Goal: Transaction & Acquisition: Download file/media

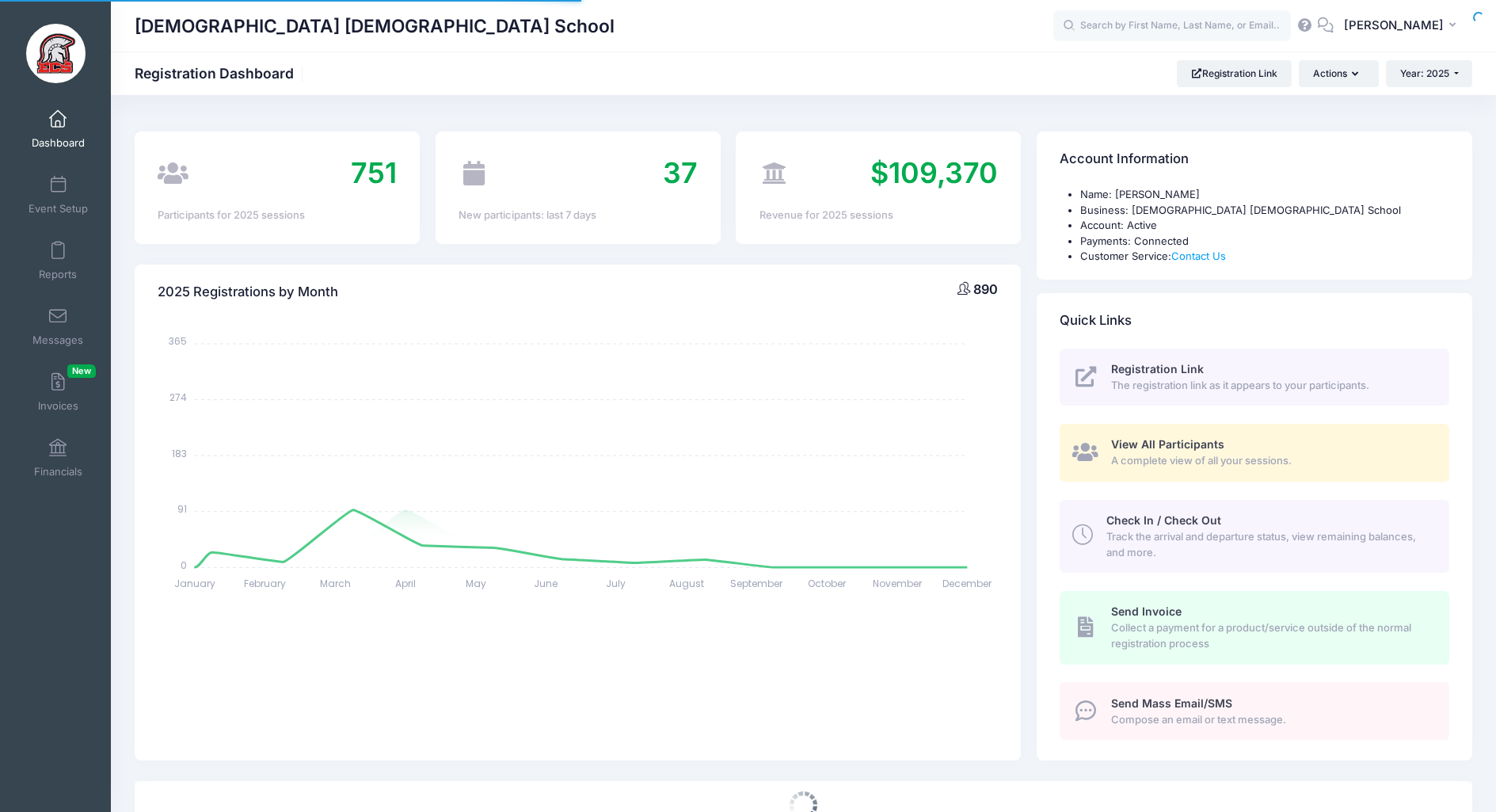
select select
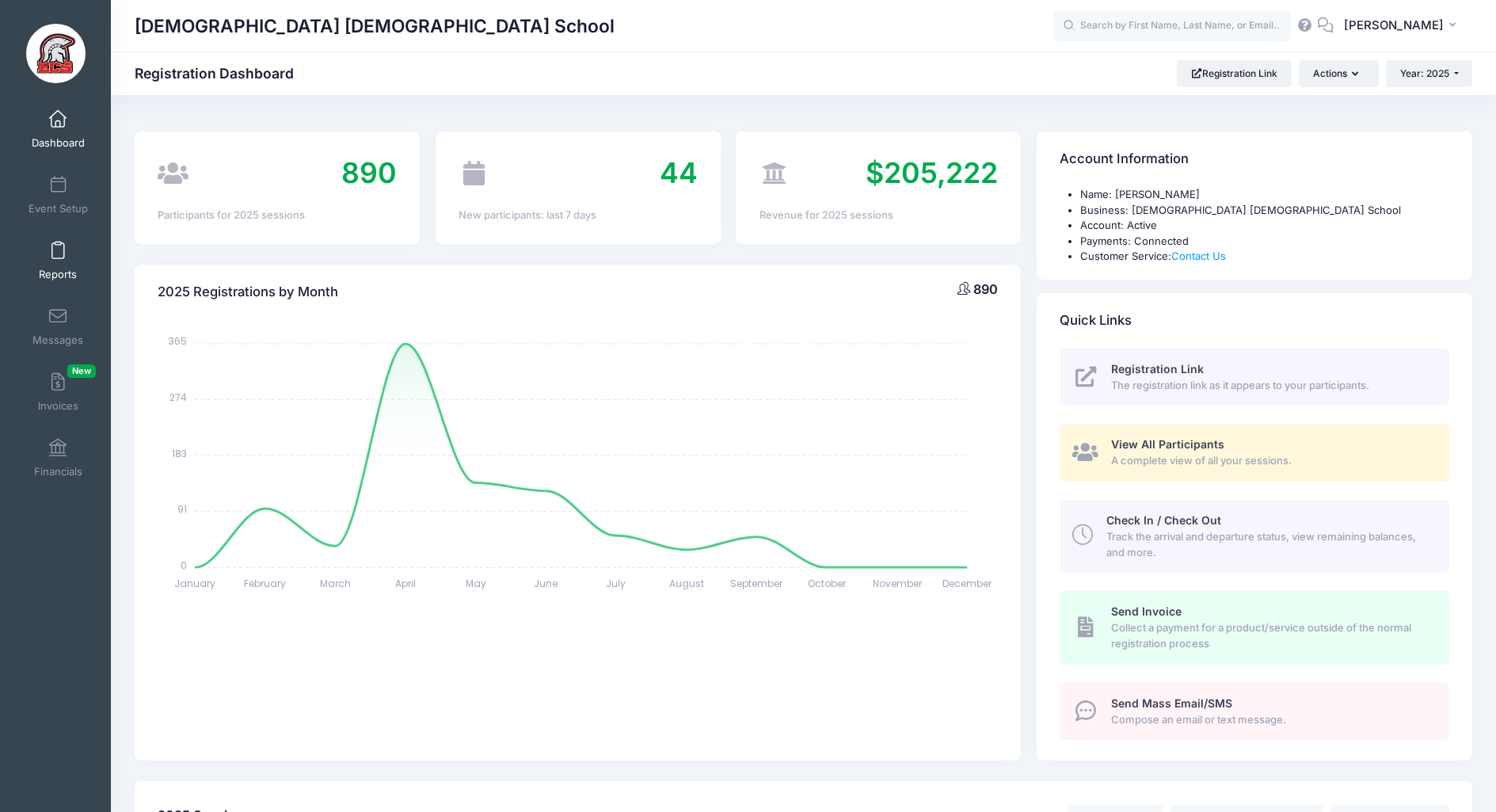
click at [64, 260] on link "Reports" at bounding box center [59, 260] width 76 height 56
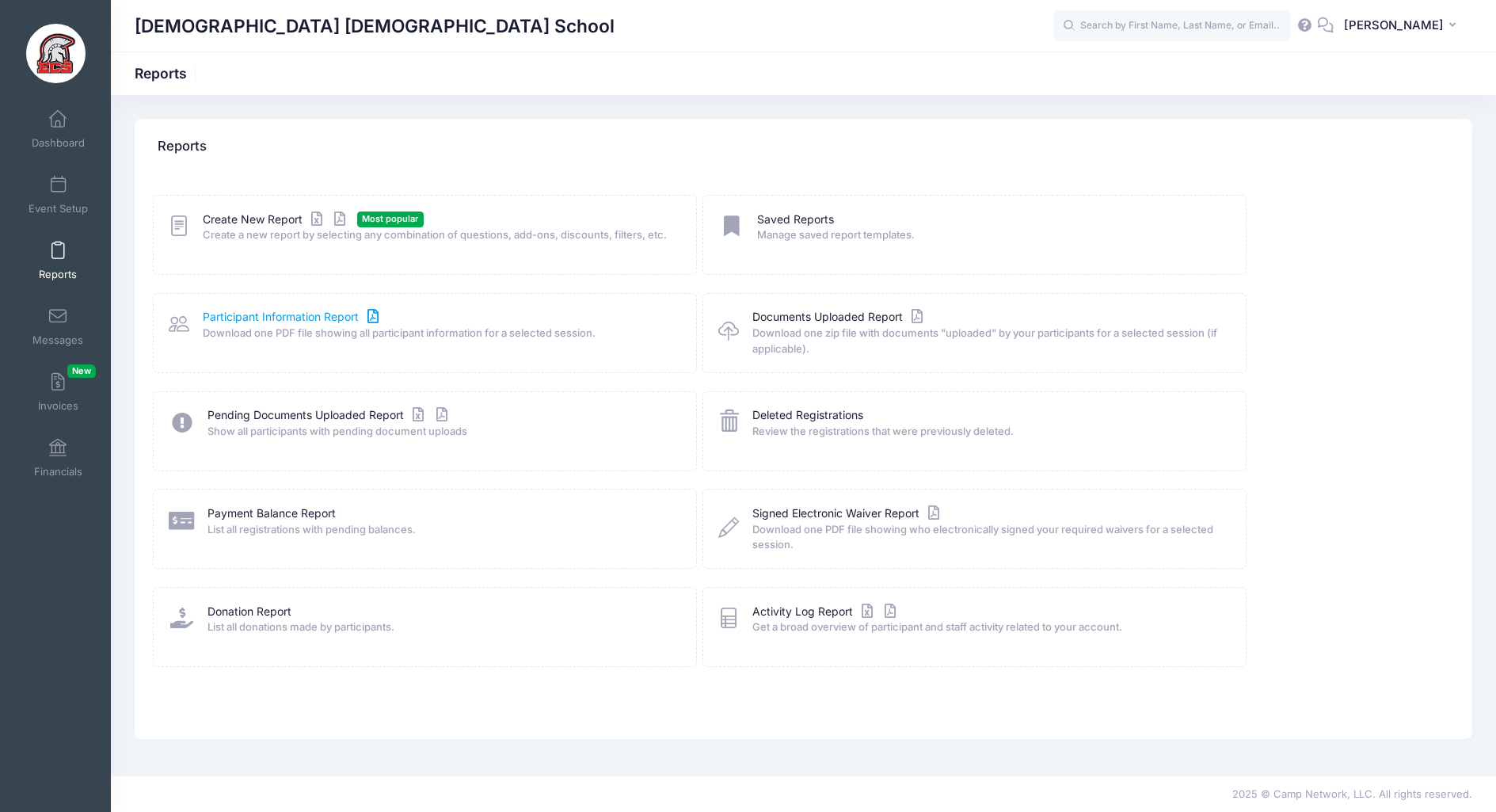
click at [293, 325] on link "Participant Information Report" at bounding box center [292, 317] width 180 height 17
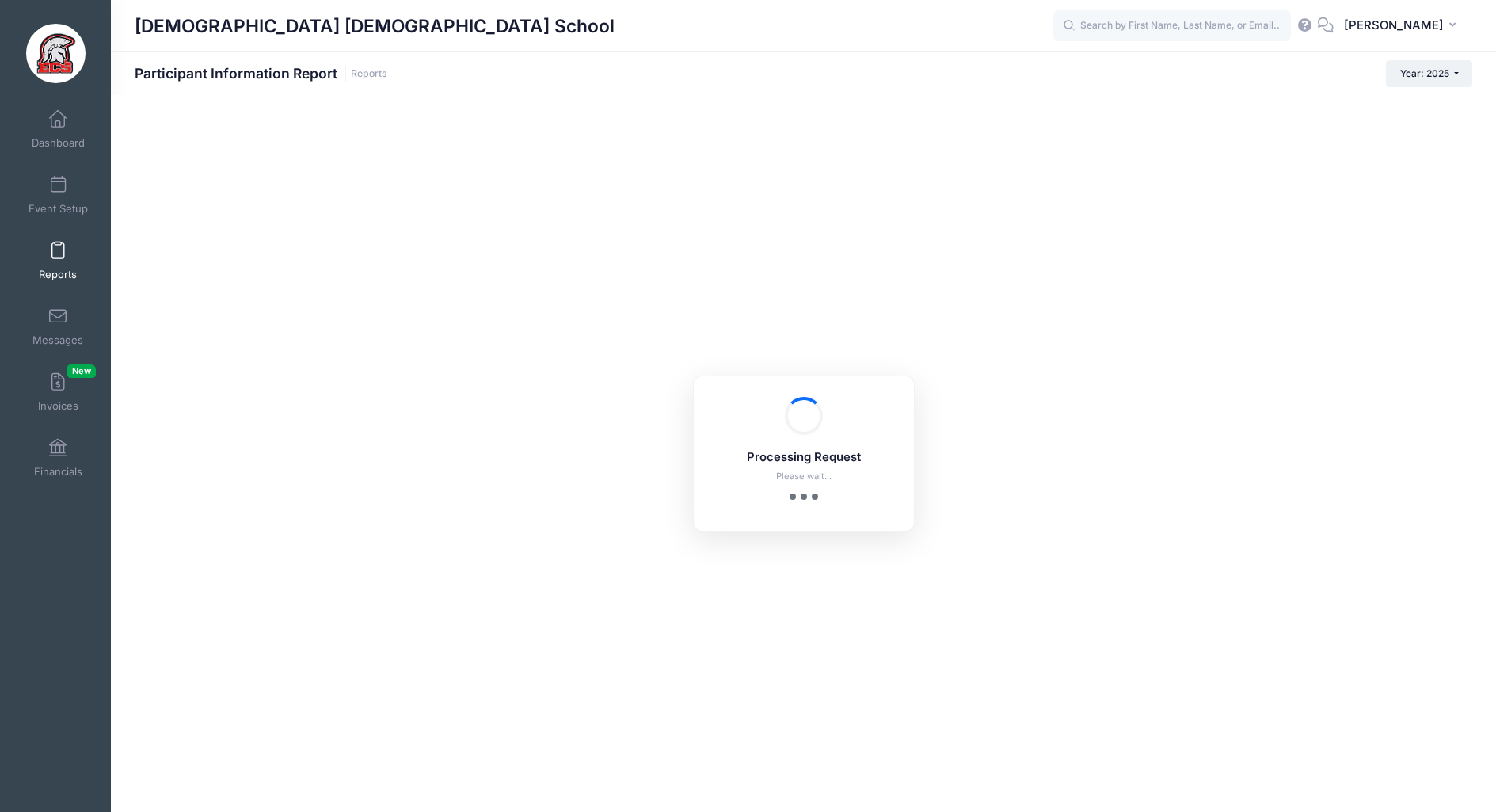
checkbox input "true"
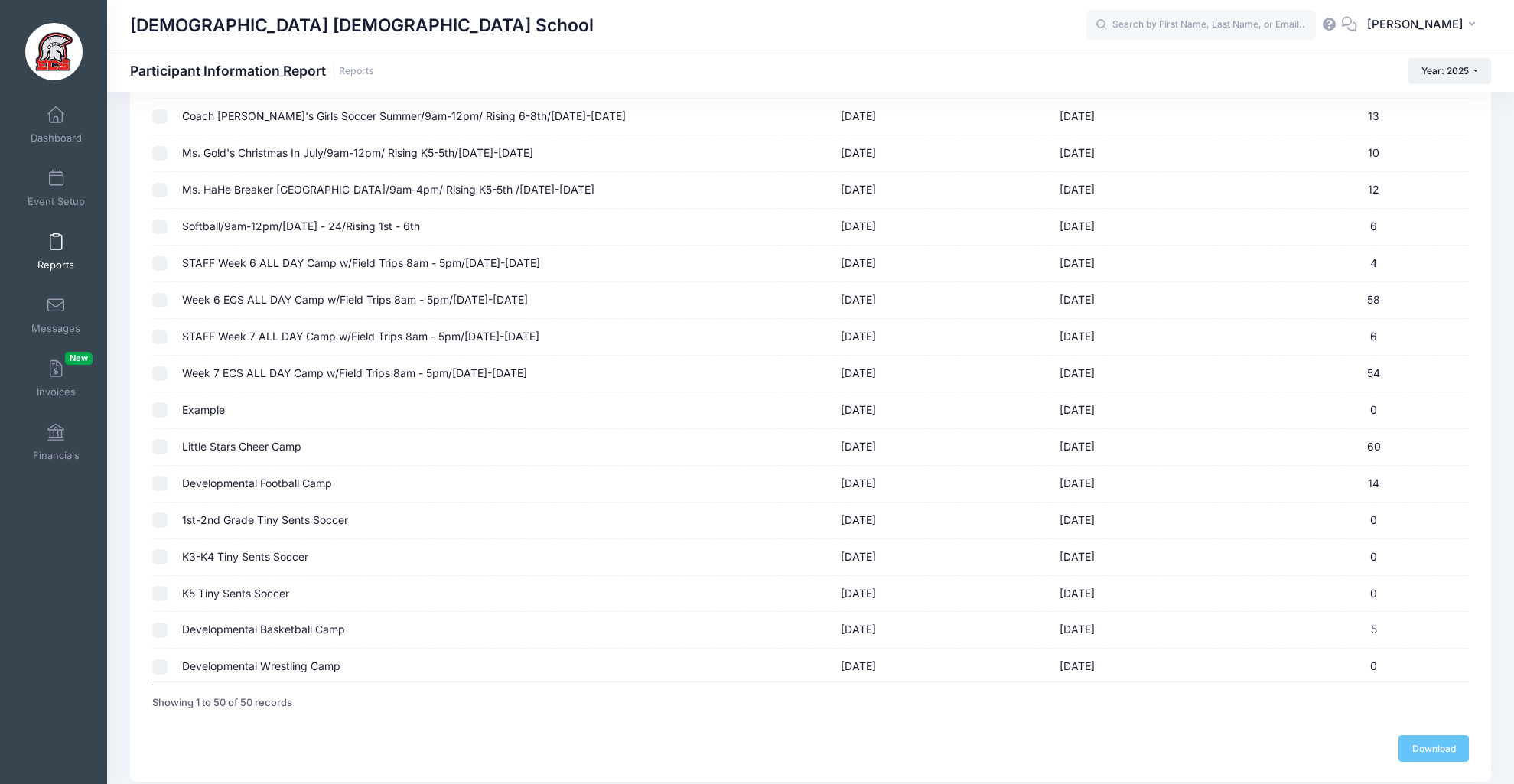
scroll to position [1428, 0]
click at [160, 447] on input "checkbox" at bounding box center [160, 445] width 15 height 15
checkbox input "true"
click at [1444, 744] on link "Download" at bounding box center [1433, 746] width 70 height 26
click at [65, 249] on link "Reports" at bounding box center [57, 251] width 73 height 54
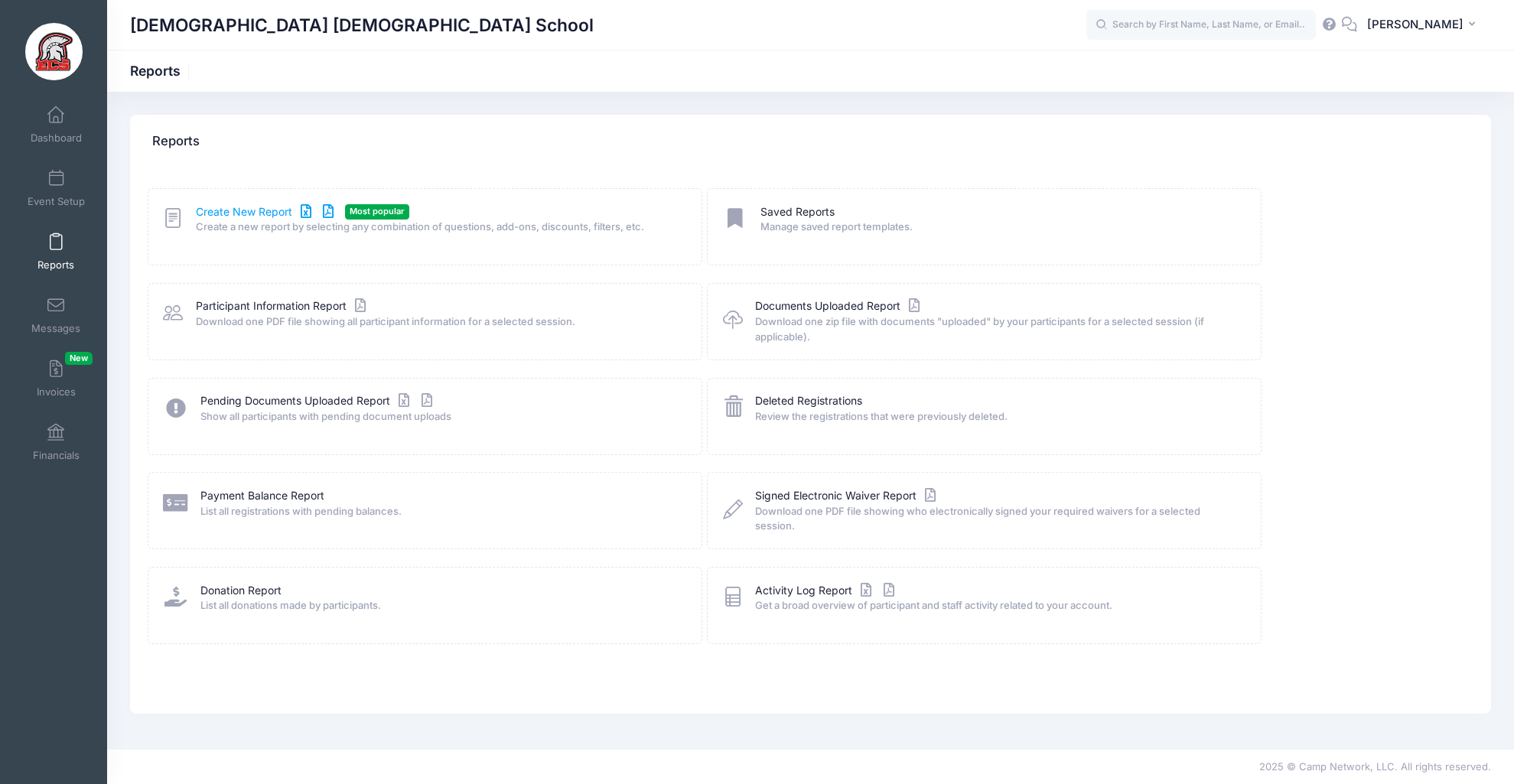
click at [248, 212] on link "Create New Report" at bounding box center [267, 212] width 142 height 16
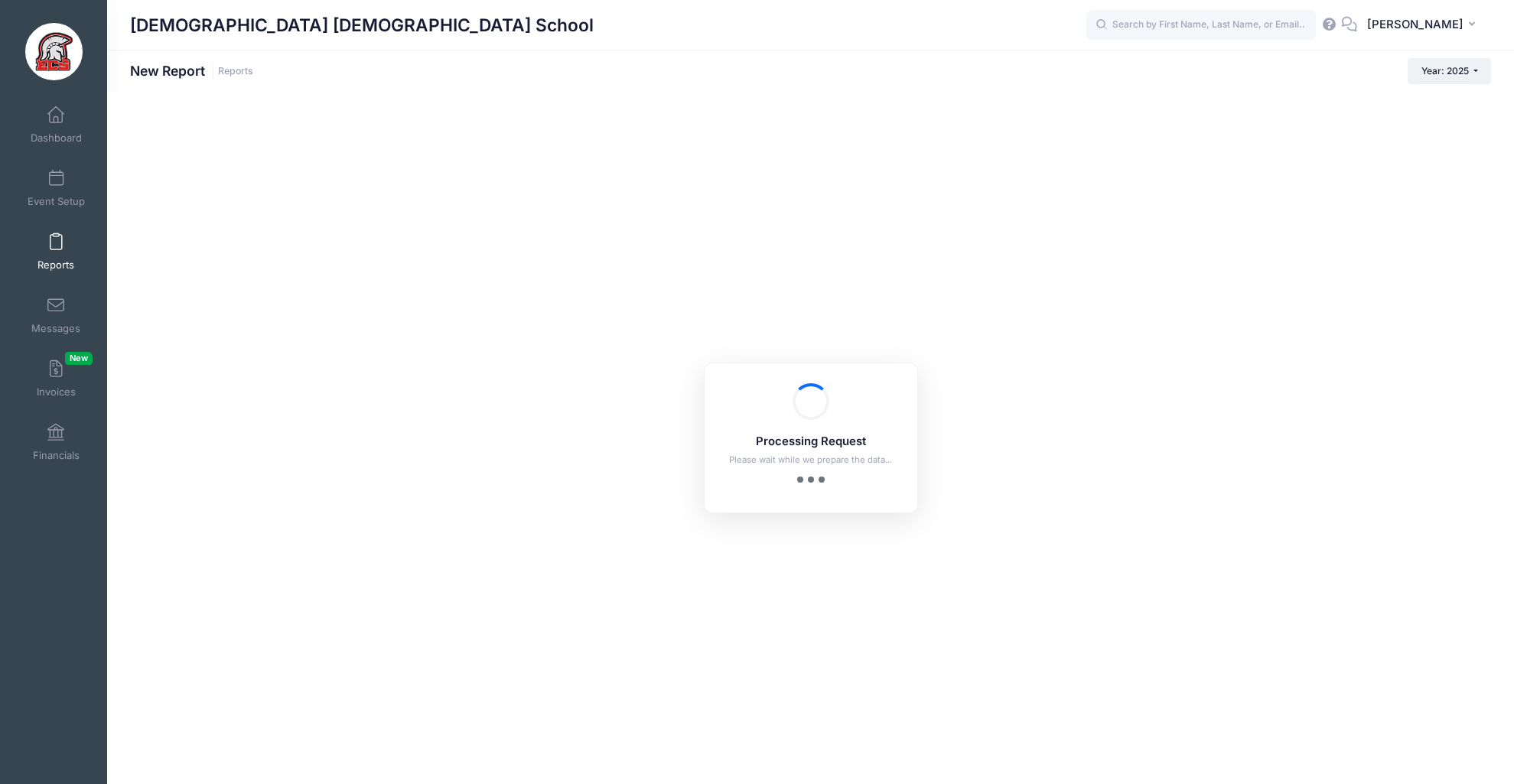
checkbox input "true"
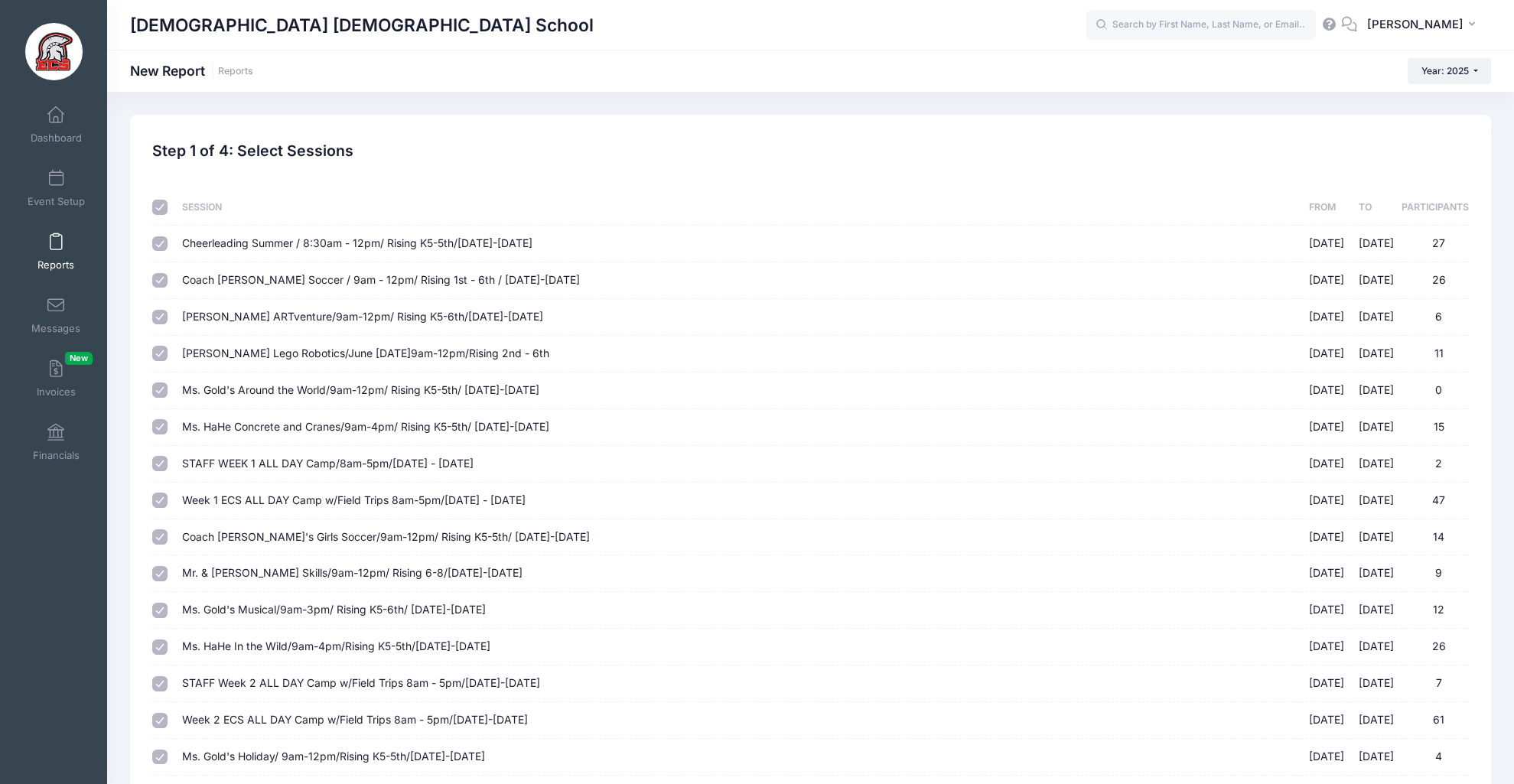
click at [43, 249] on link "Reports" at bounding box center [57, 251] width 73 height 54
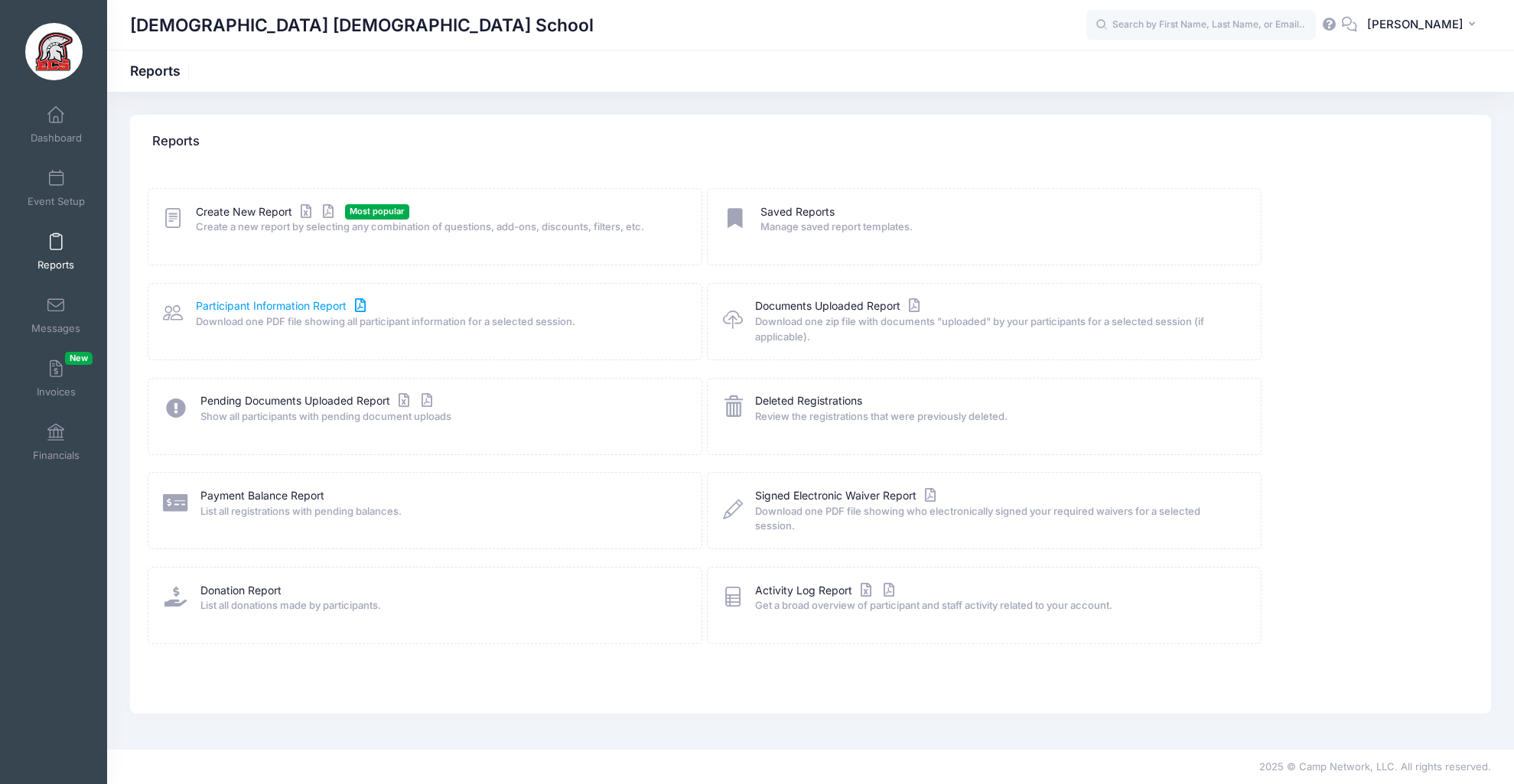
click at [280, 305] on link "Participant Information Report" at bounding box center [282, 306] width 174 height 16
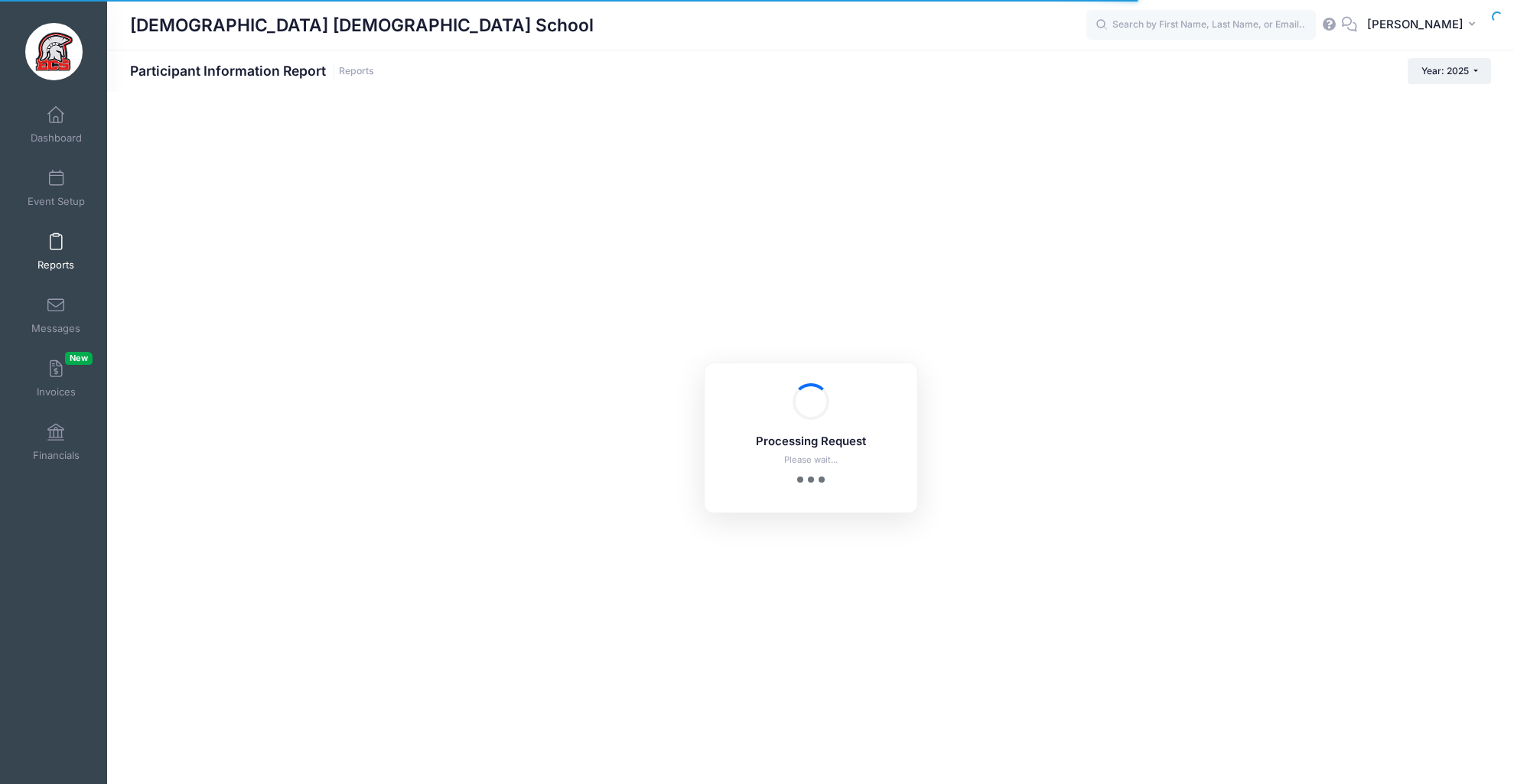
checkbox input "true"
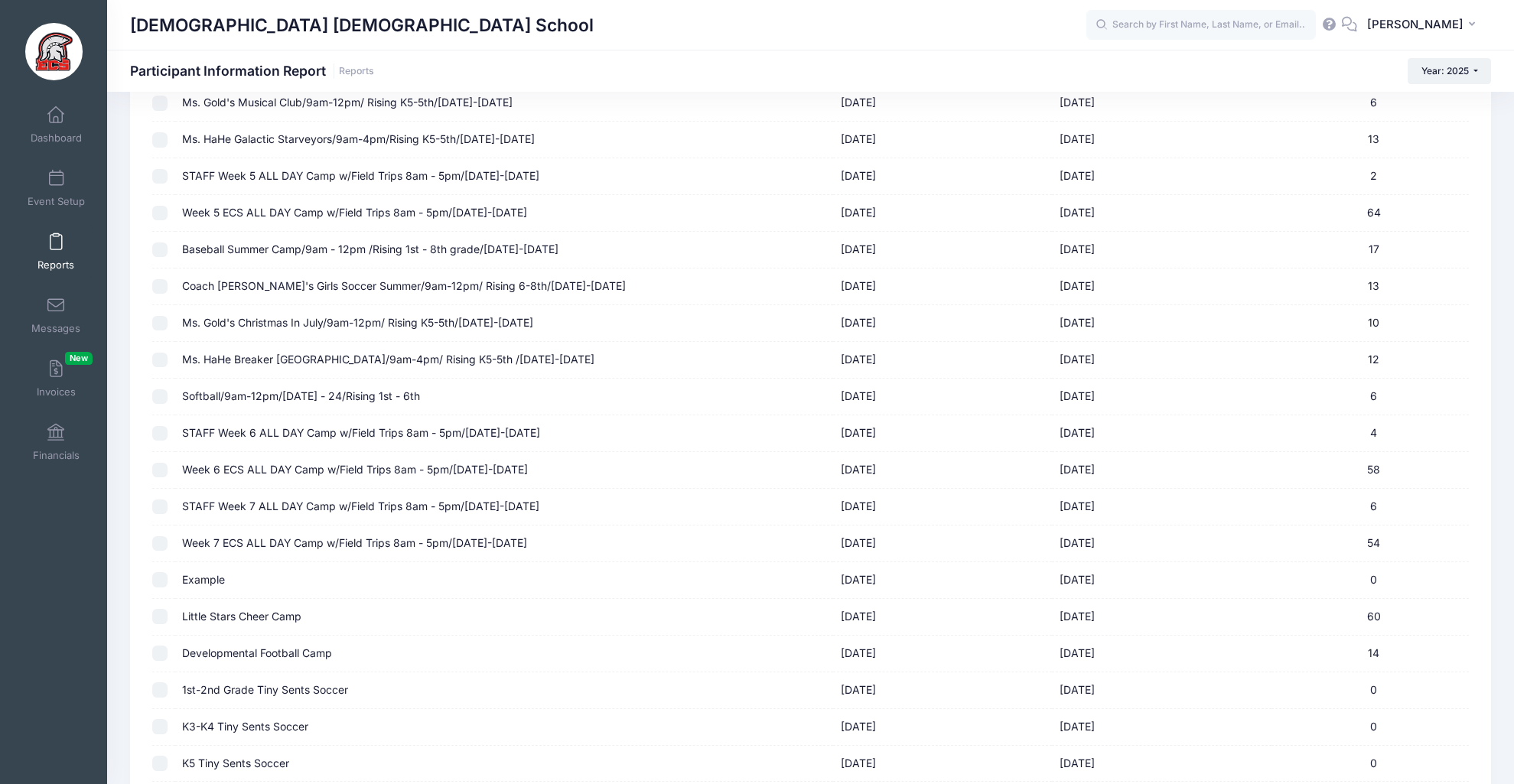
scroll to position [1481, 0]
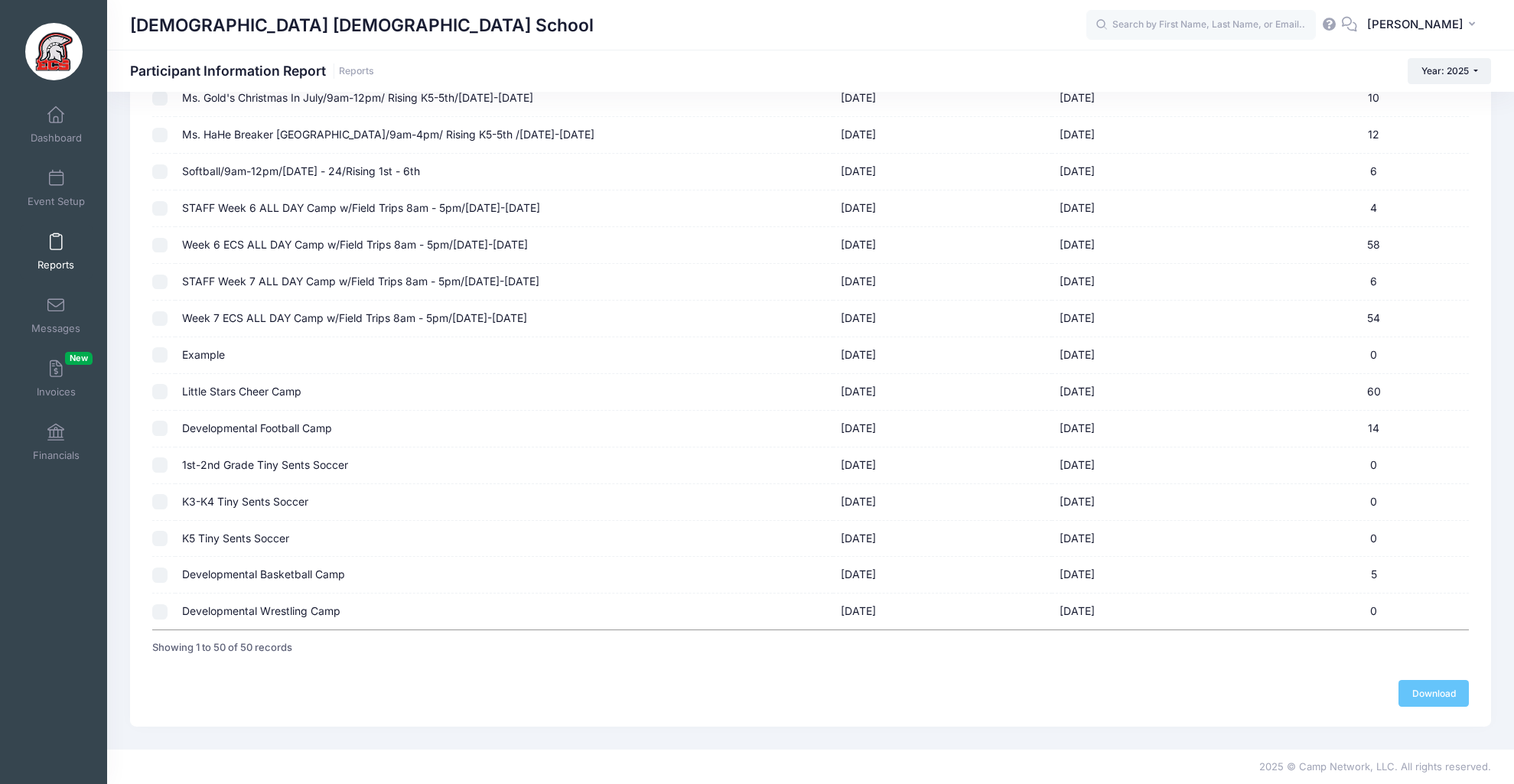
click at [162, 386] on input "checkbox" at bounding box center [160, 392] width 15 height 15
checkbox input "true"
click at [1431, 700] on link "Download" at bounding box center [1433, 692] width 70 height 26
click at [31, 247] on link "Reports" at bounding box center [57, 251] width 73 height 54
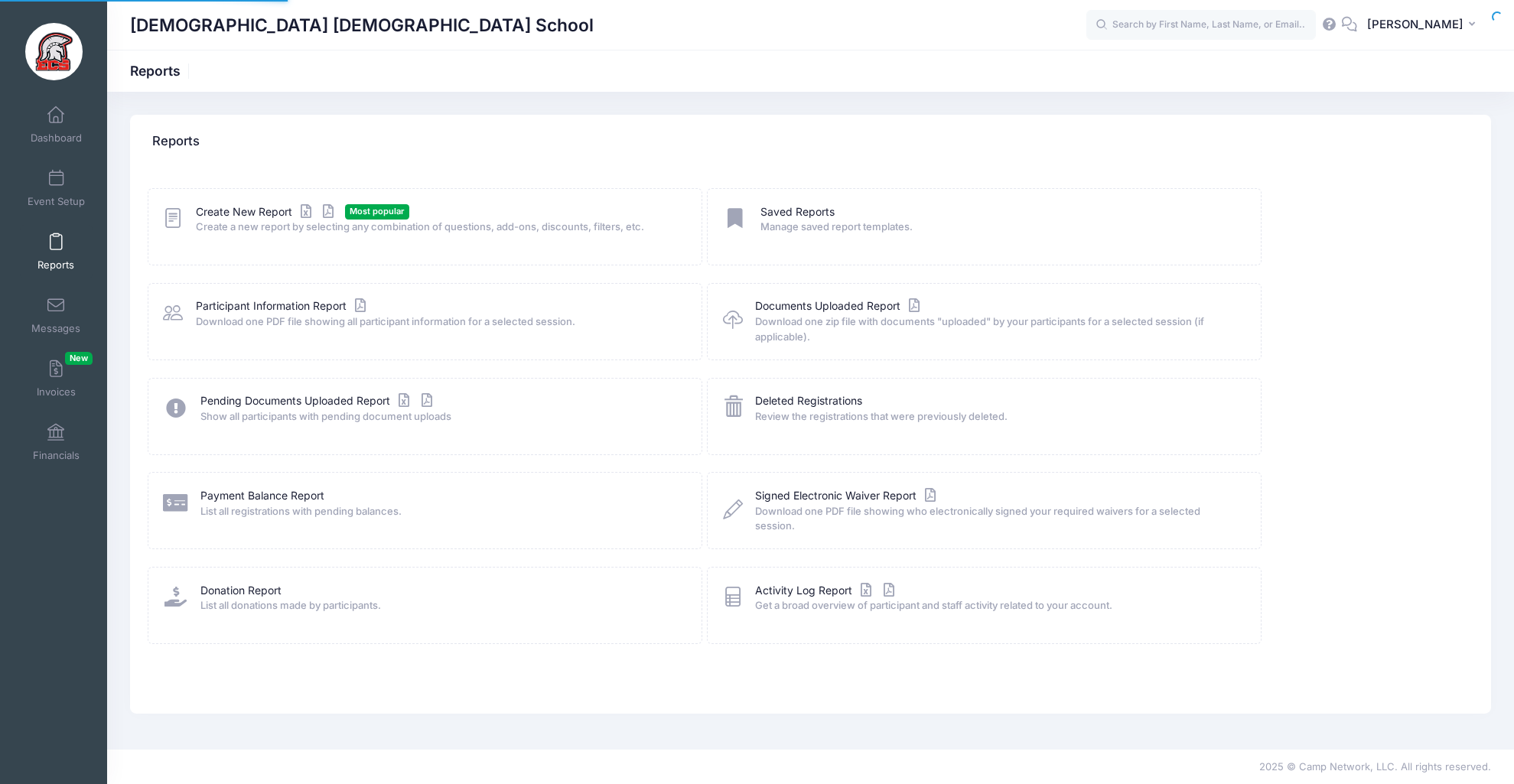
drag, startPoint x: 0, startPoint y: 0, endPoint x: 61, endPoint y: 245, distance: 252.5
click at [56, 245] on span at bounding box center [56, 243] width 0 height 17
click at [229, 209] on link "Create New Report" at bounding box center [267, 212] width 142 height 16
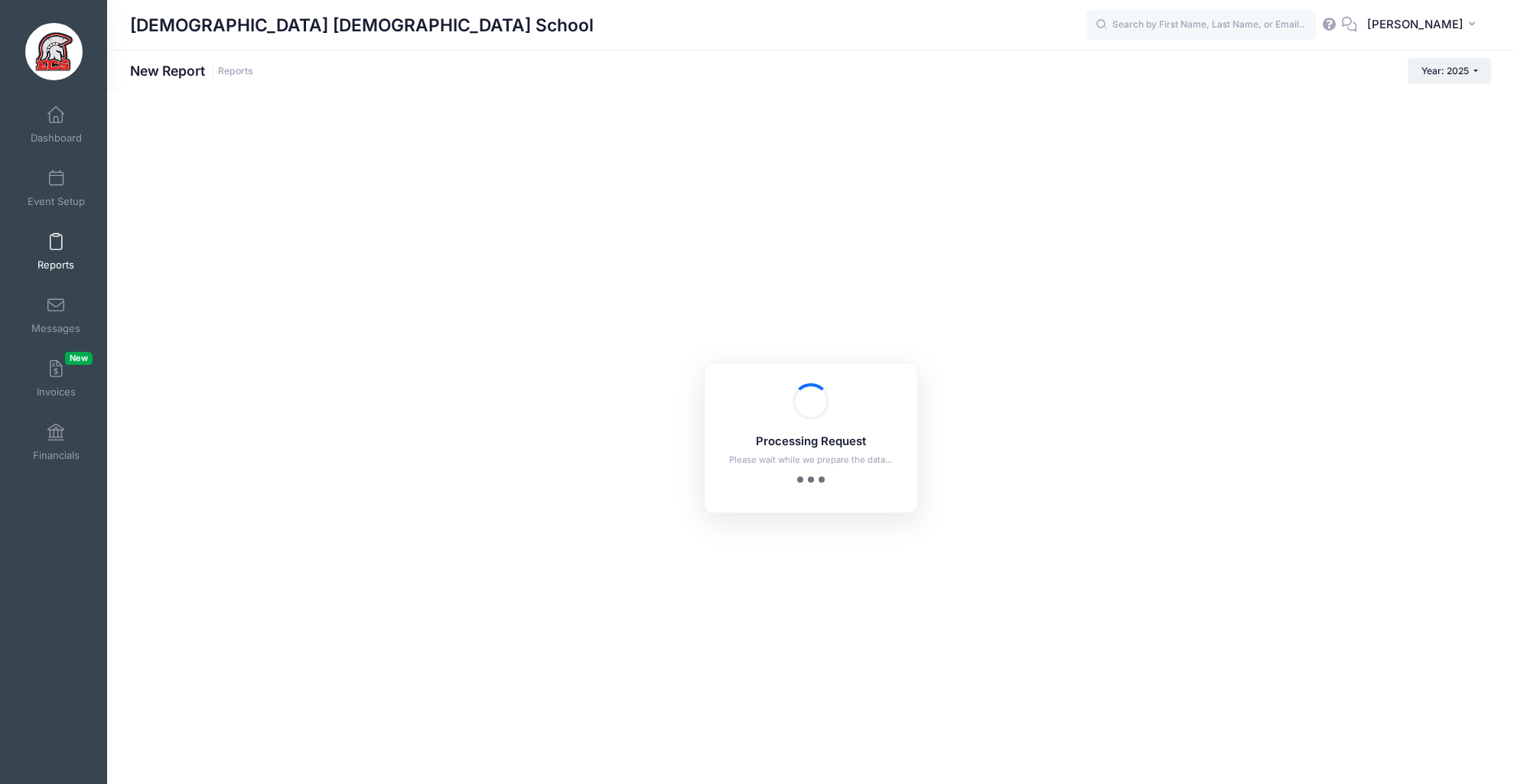
checkbox input "true"
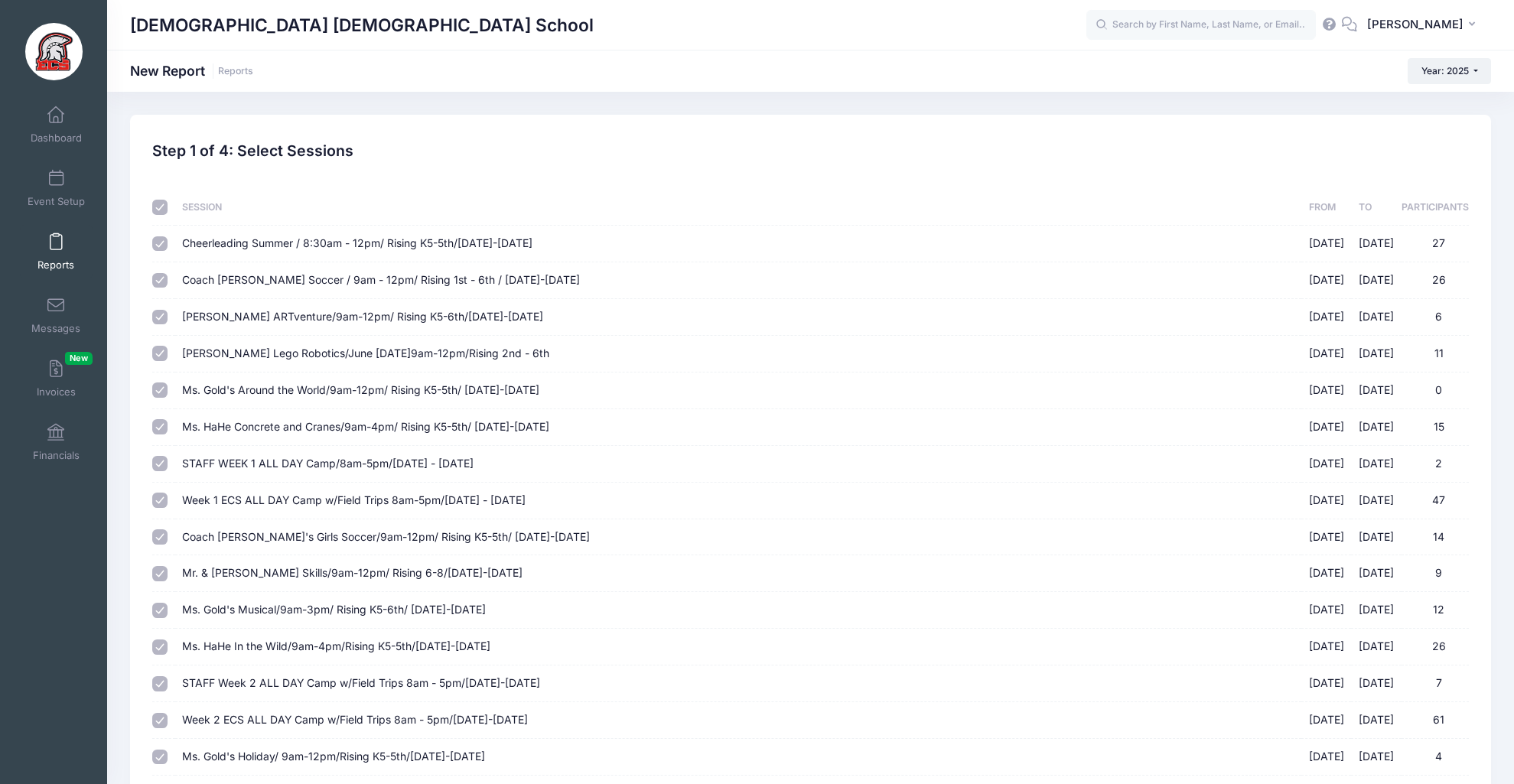
click at [164, 209] on input "checkbox" at bounding box center [160, 207] width 15 height 15
checkbox input "false"
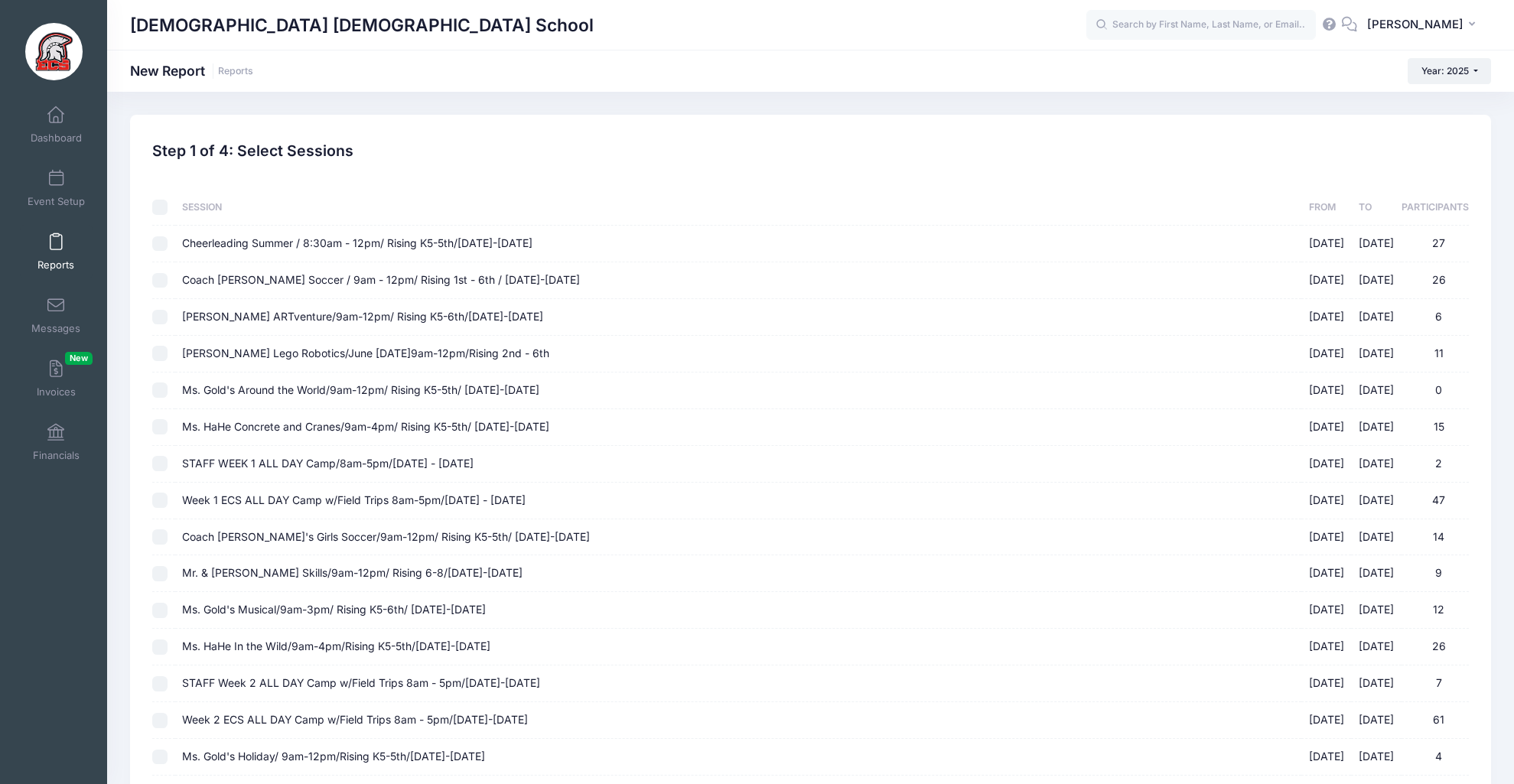
checkbox input "false"
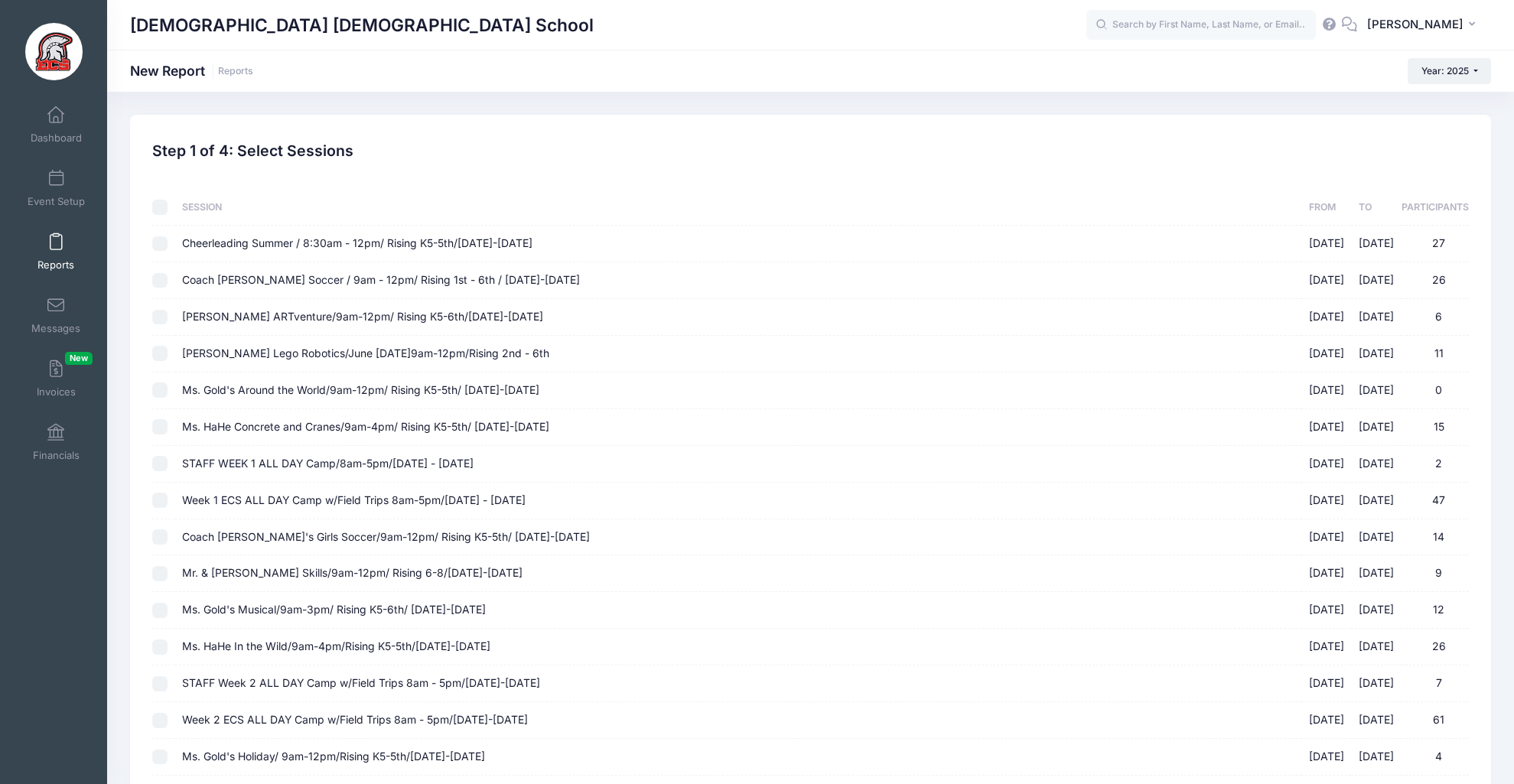
checkbox input "false"
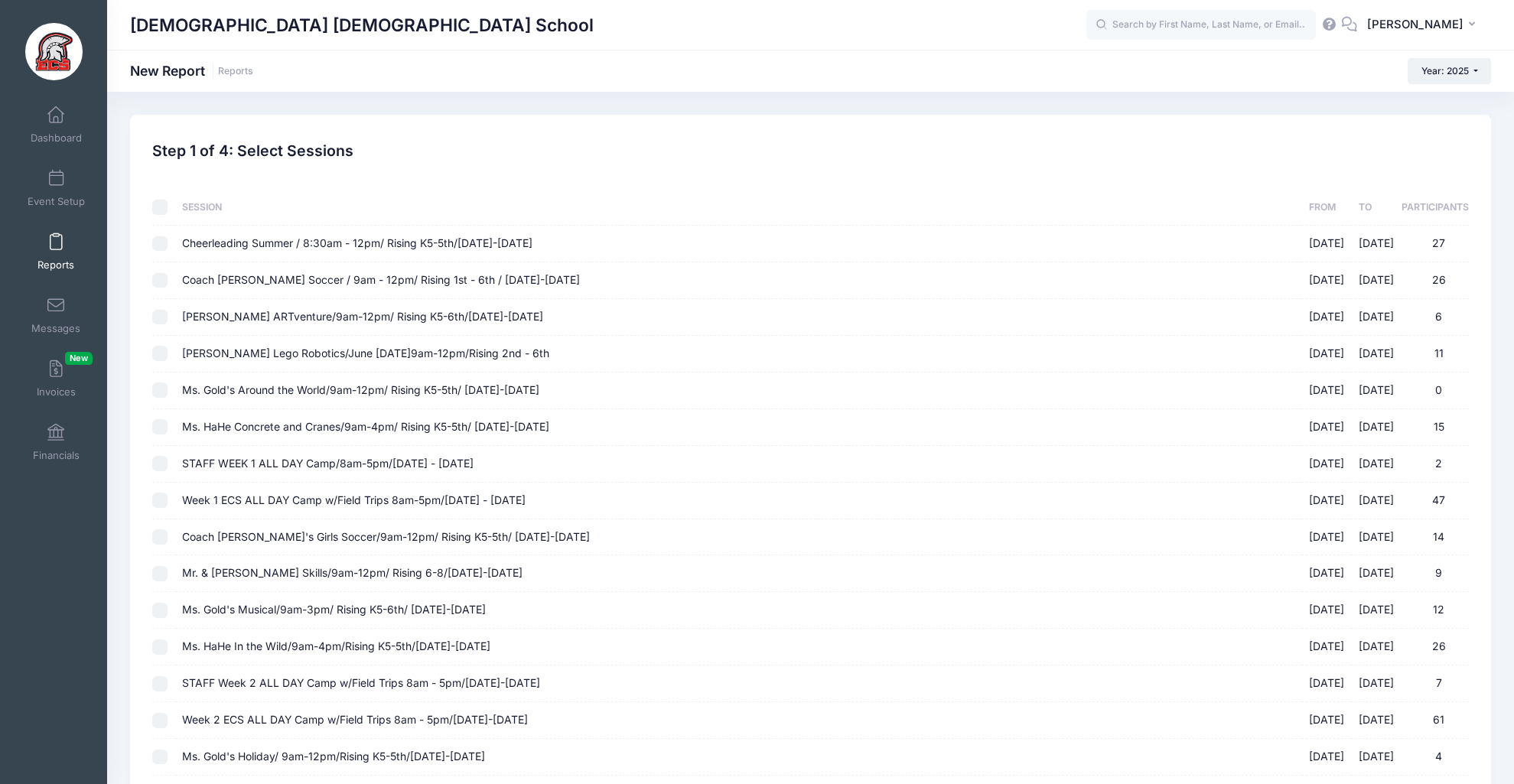
checkbox input "false"
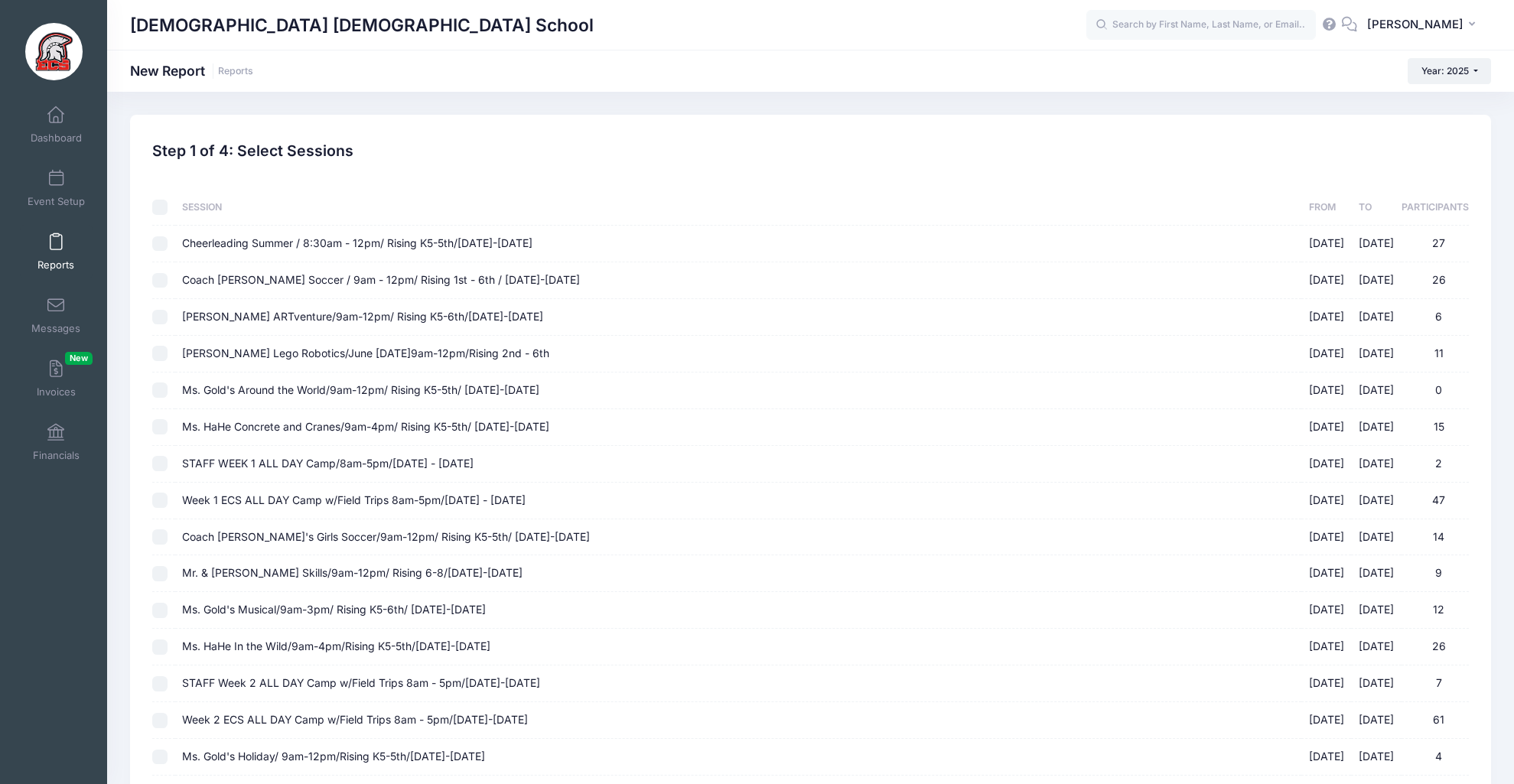
checkbox input "false"
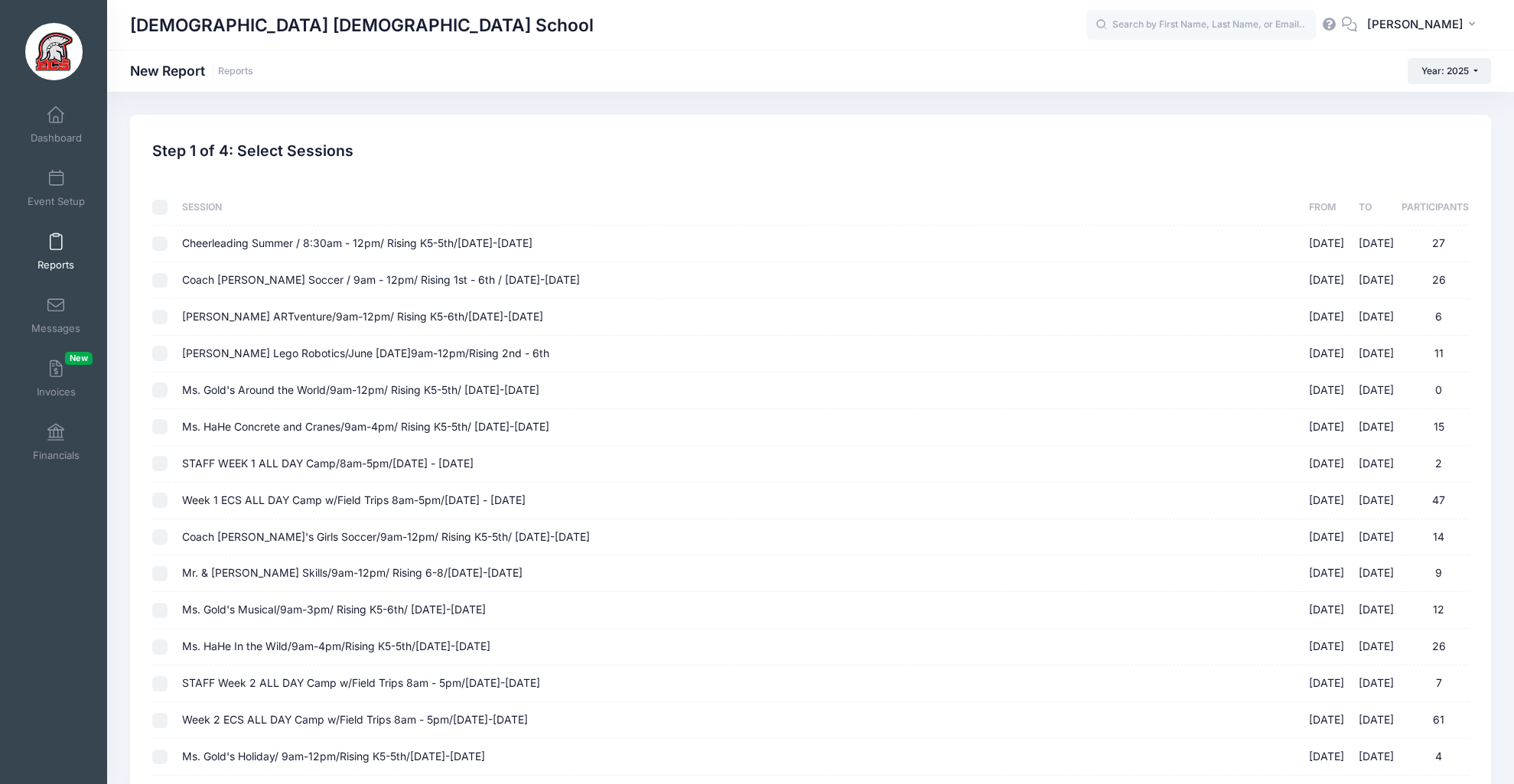
checkbox input "false"
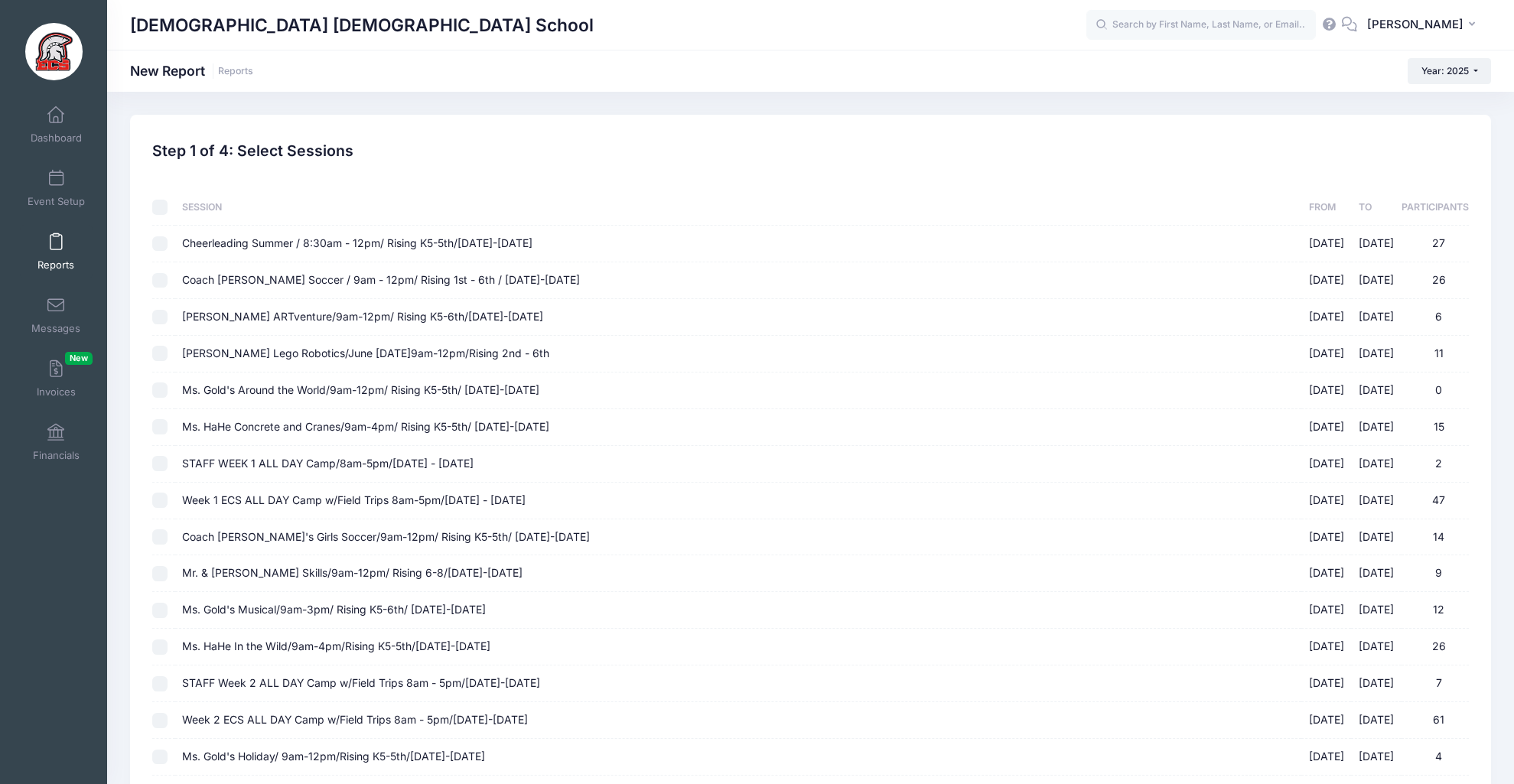
checkbox input "false"
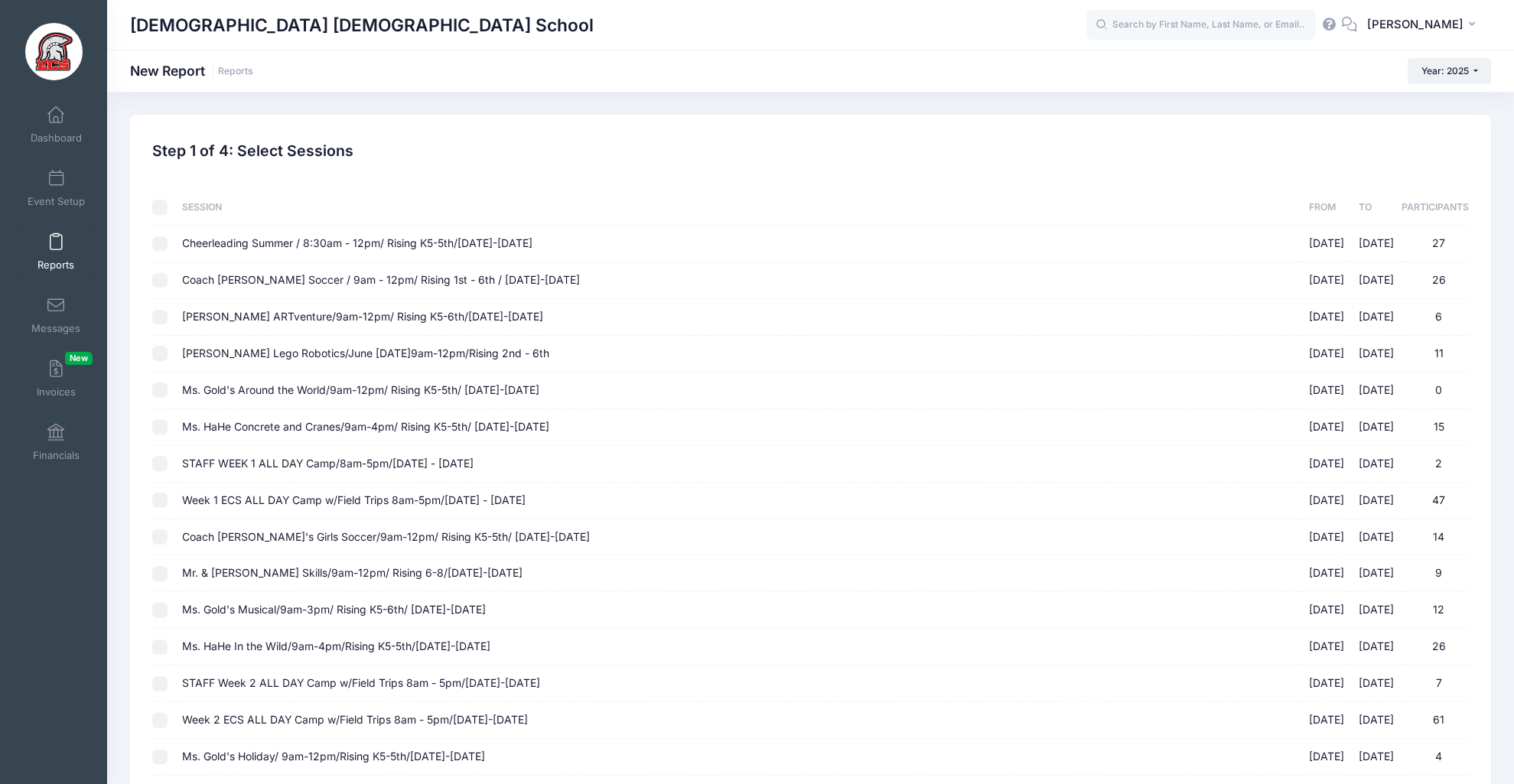
checkbox input "false"
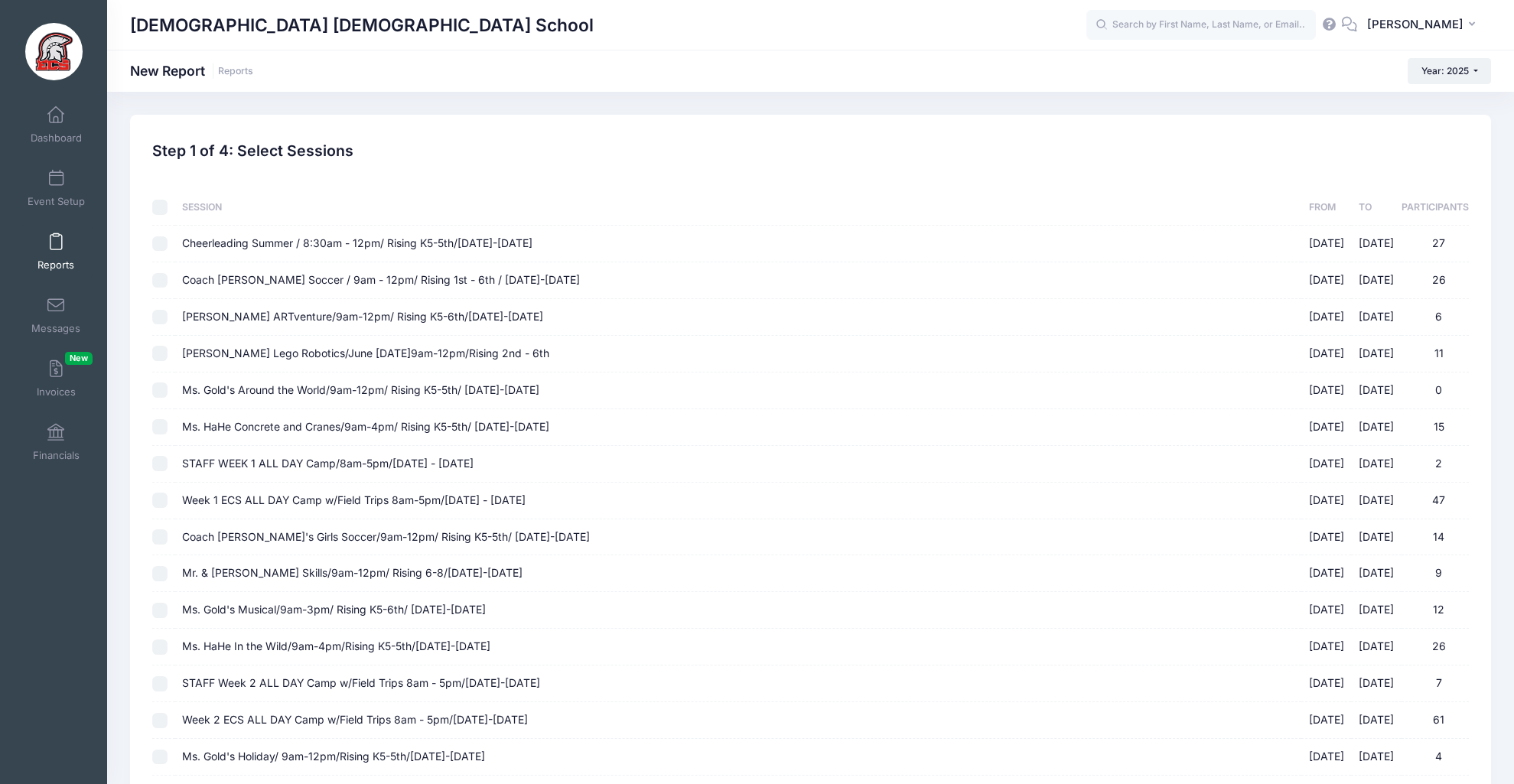
checkbox input "false"
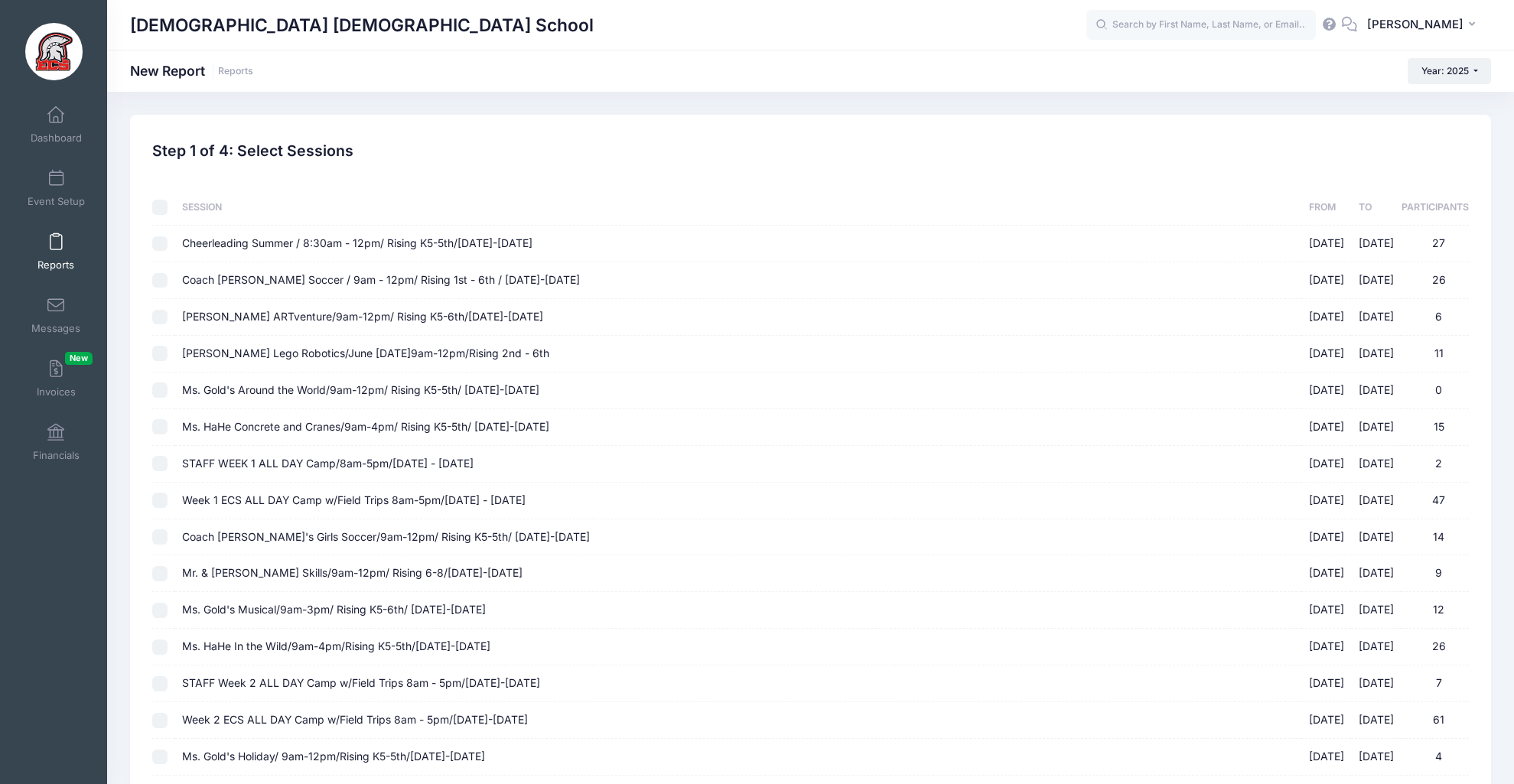
checkbox input "false"
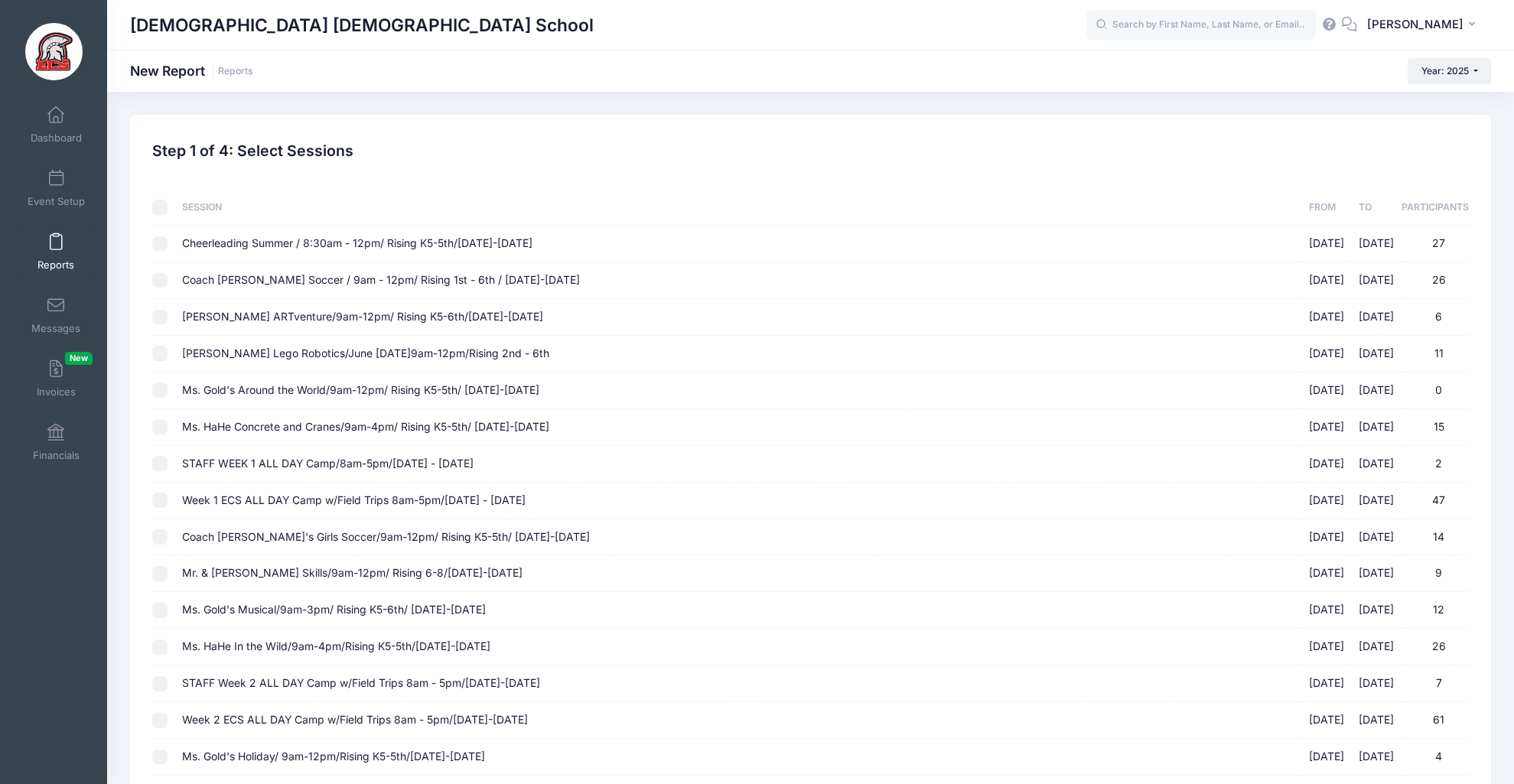
checkbox input "false"
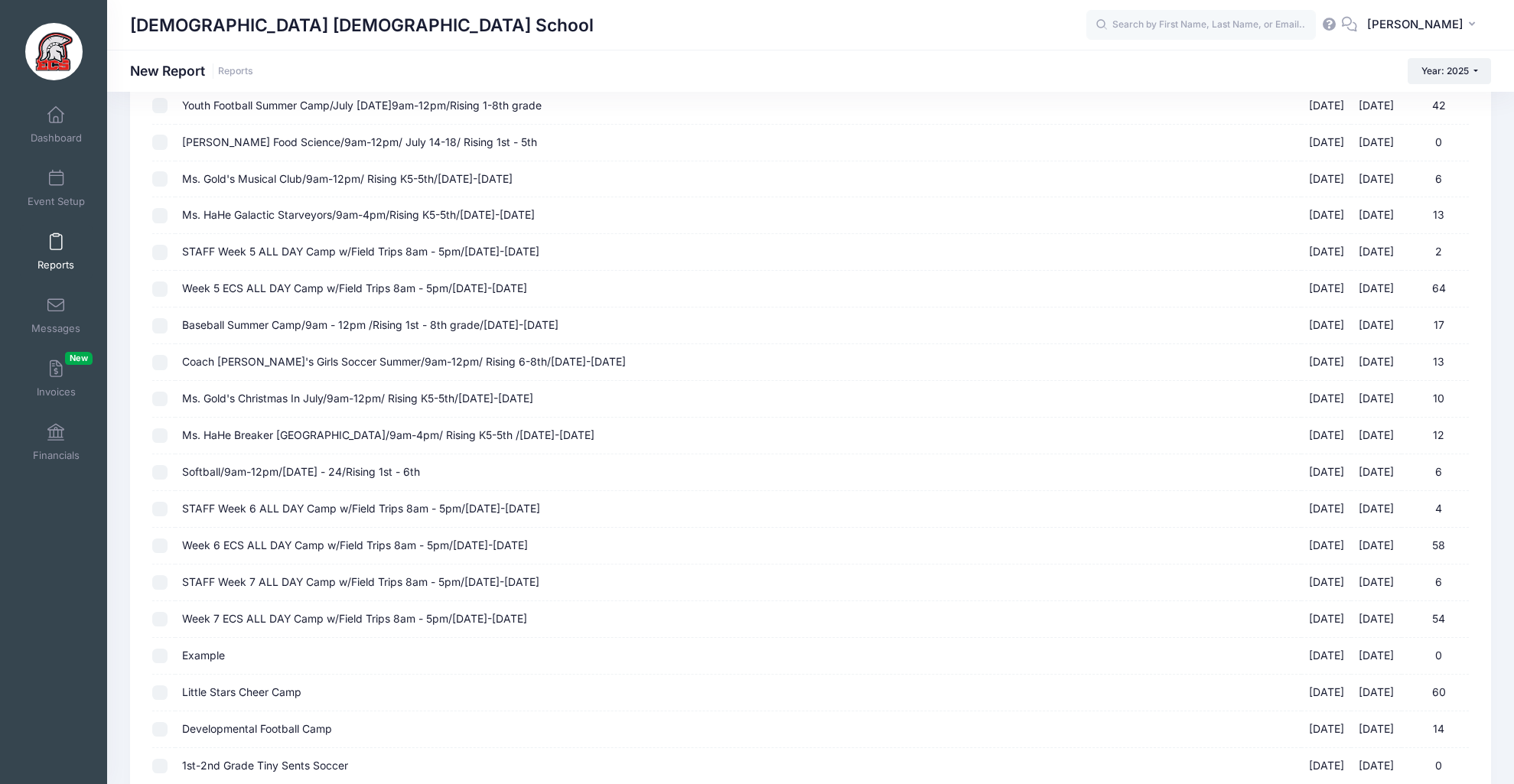
scroll to position [1429, 0]
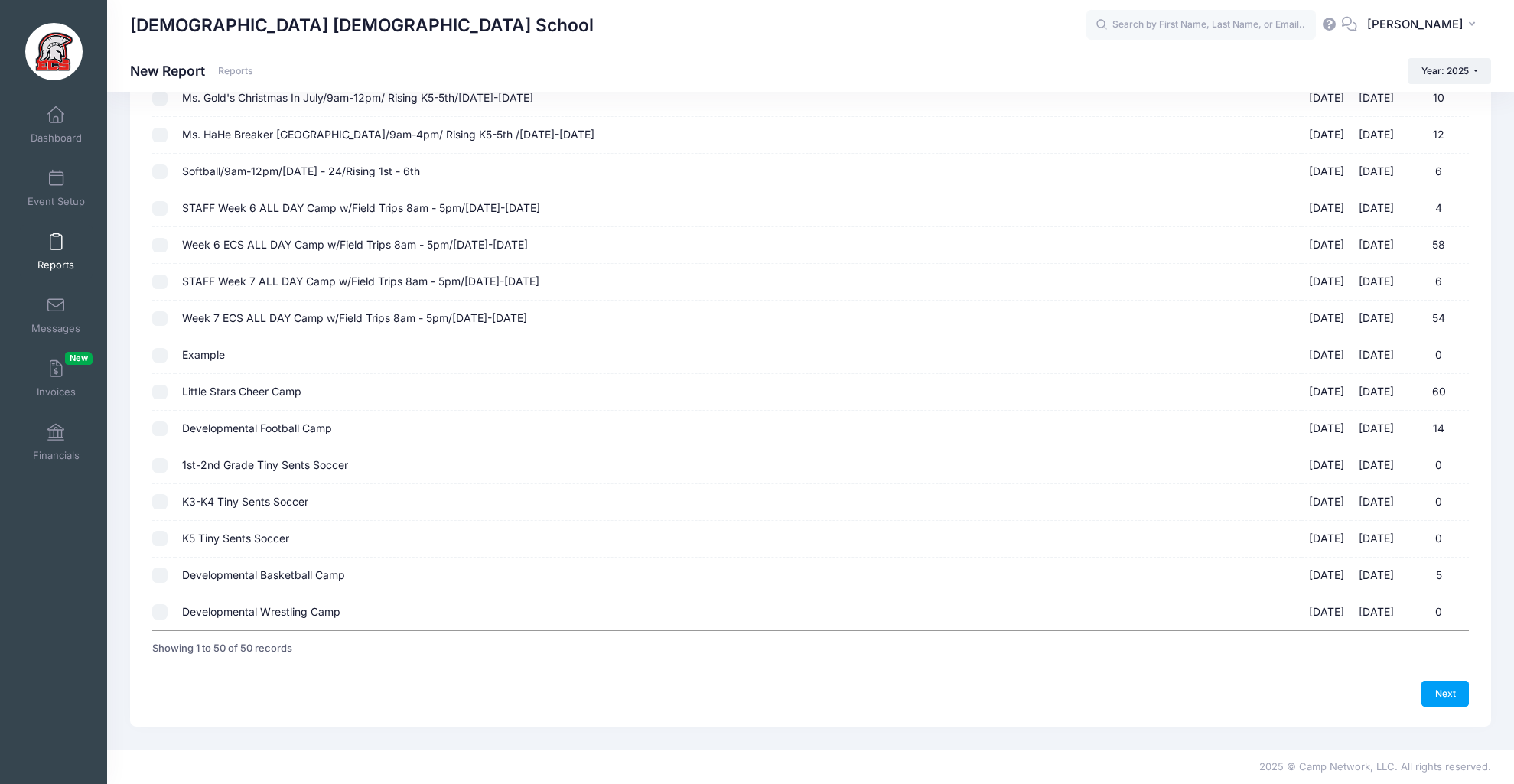
click at [159, 391] on input "Little Stars Cheer Camp 09/13/2025 - 09/13/2025 60" at bounding box center [160, 392] width 15 height 15
checkbox input "true"
click at [1451, 687] on link "Next" at bounding box center [1445, 693] width 47 height 26
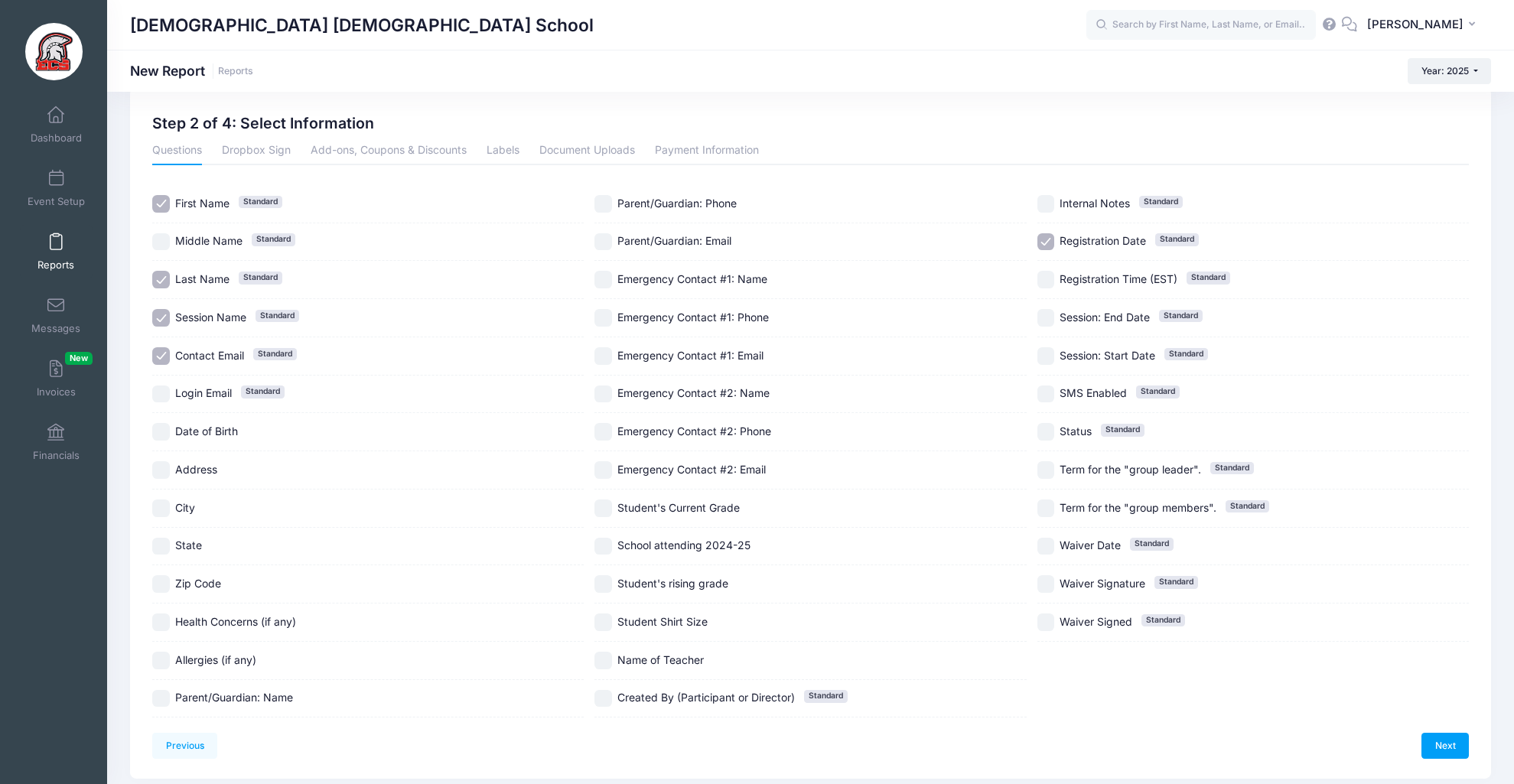
scroll to position [80, 0]
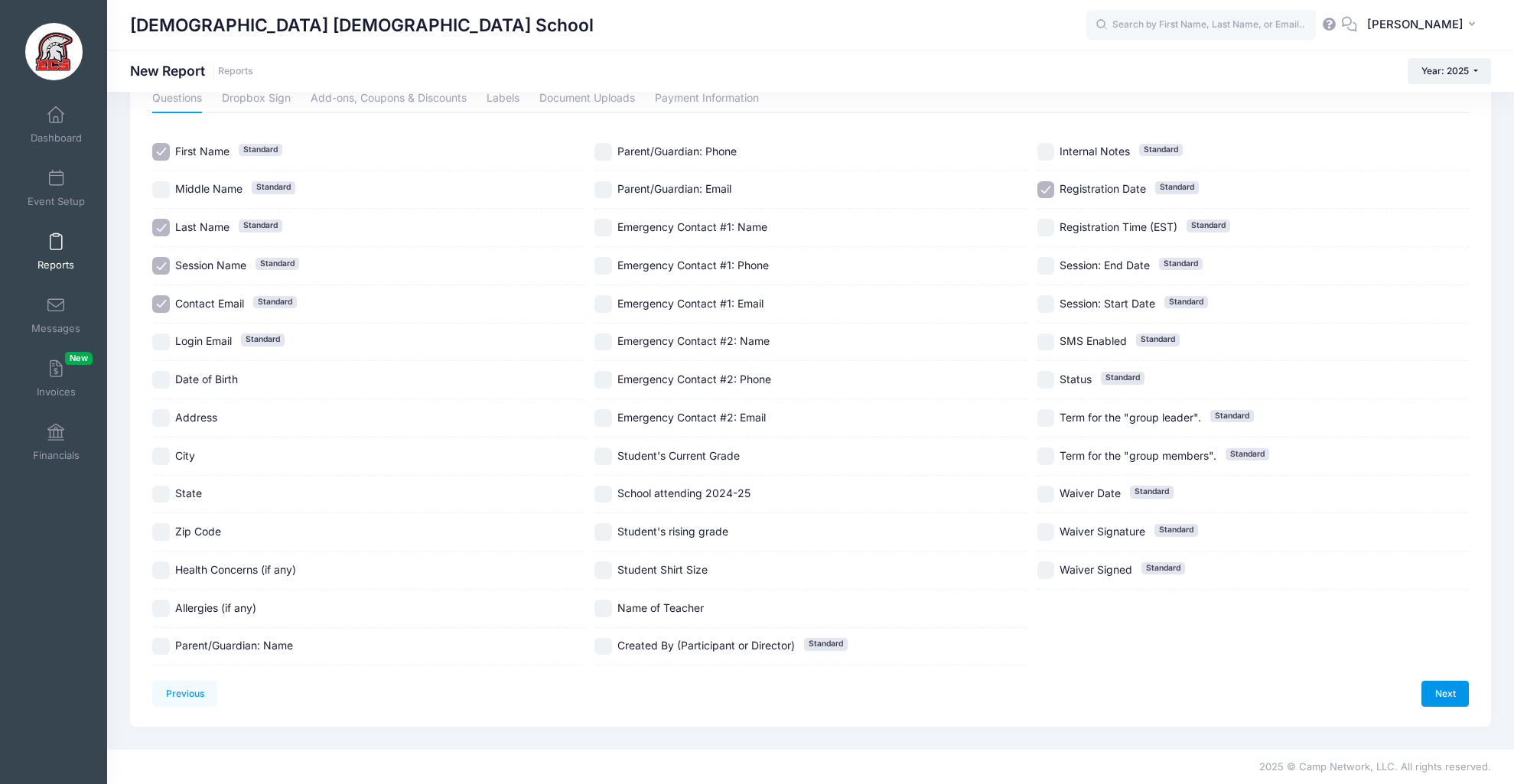
click at [1454, 690] on link "Next" at bounding box center [1445, 693] width 47 height 26
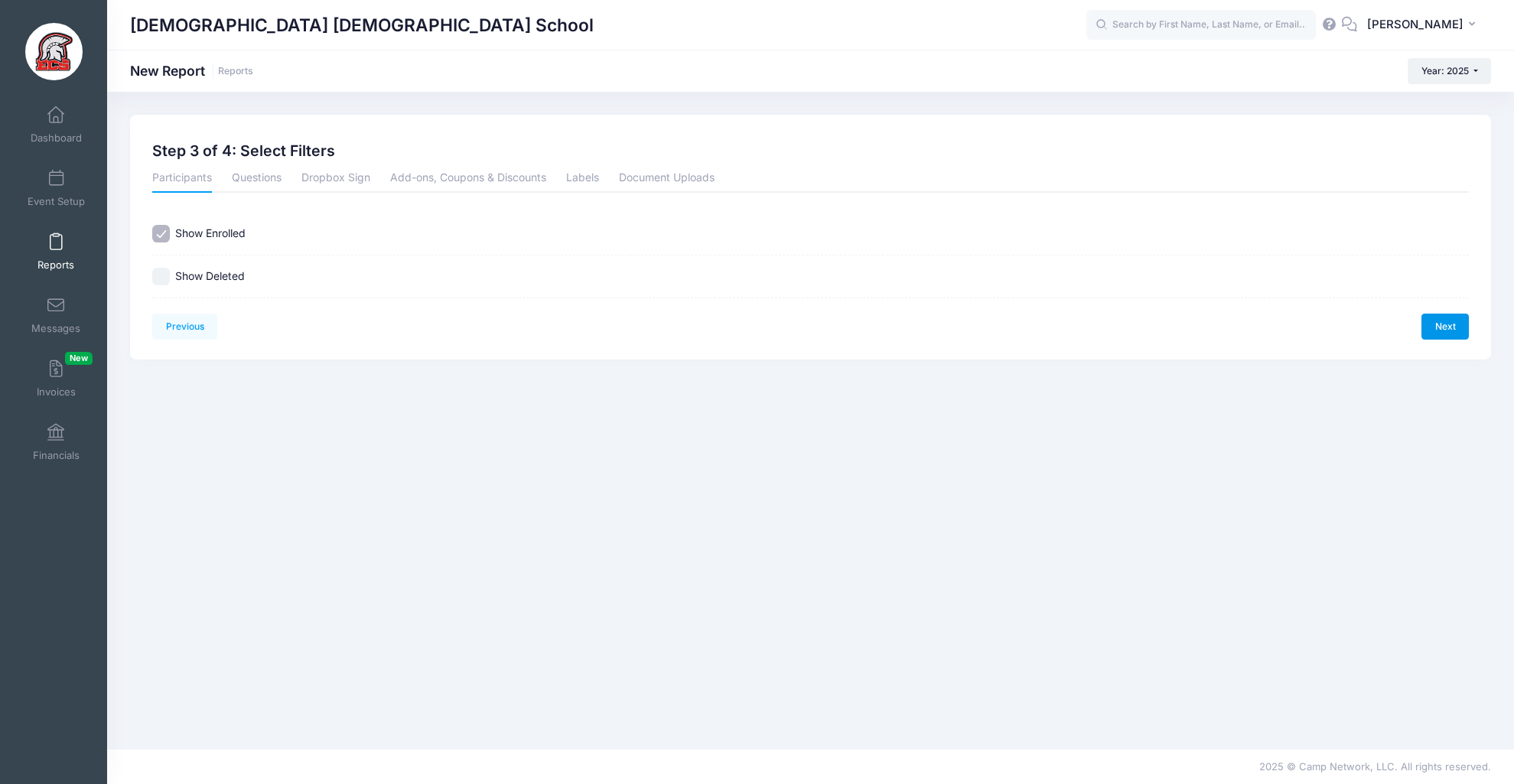
click at [1433, 332] on link "Next" at bounding box center [1445, 326] width 47 height 26
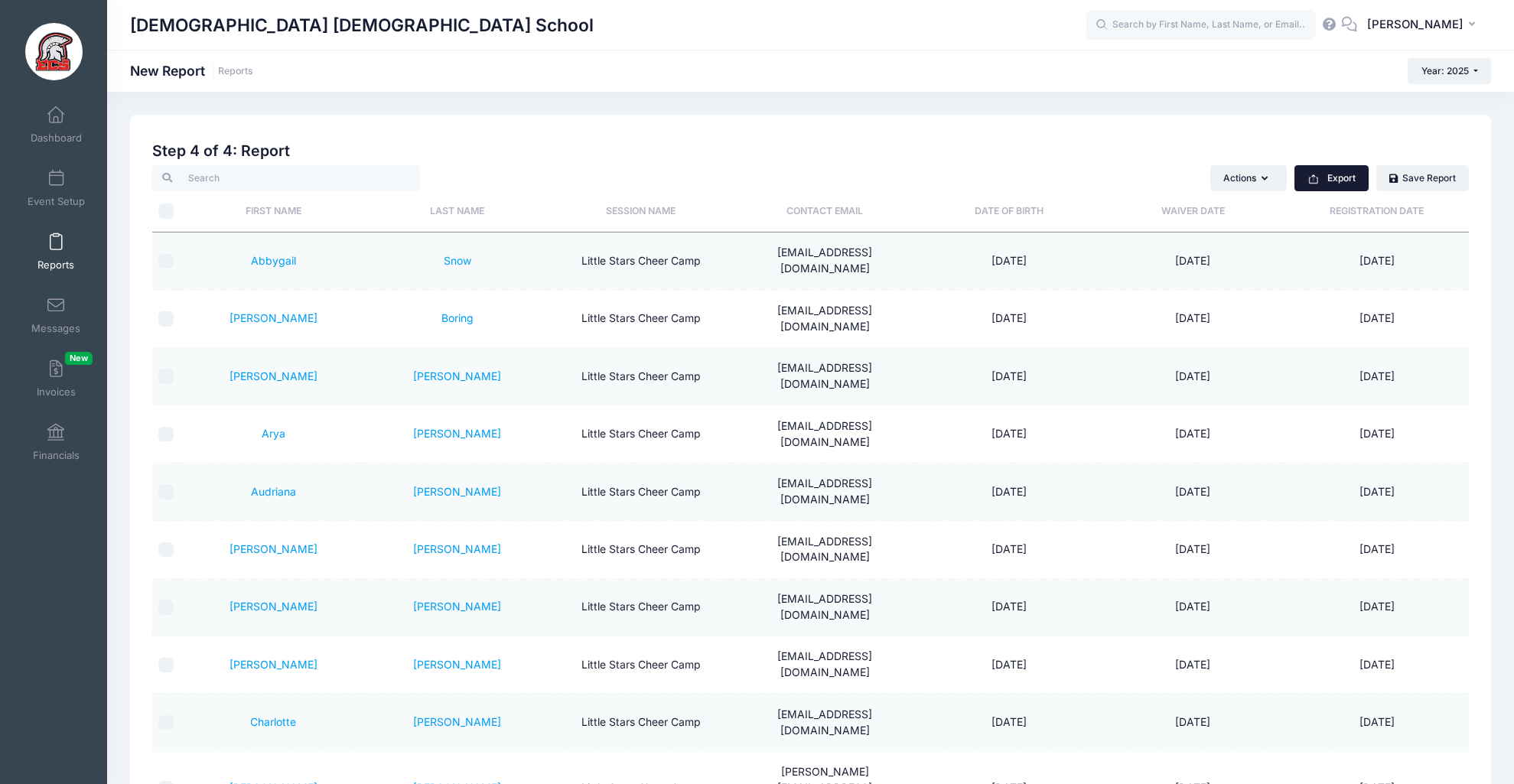
click at [1343, 175] on button "Export" at bounding box center [1331, 178] width 74 height 26
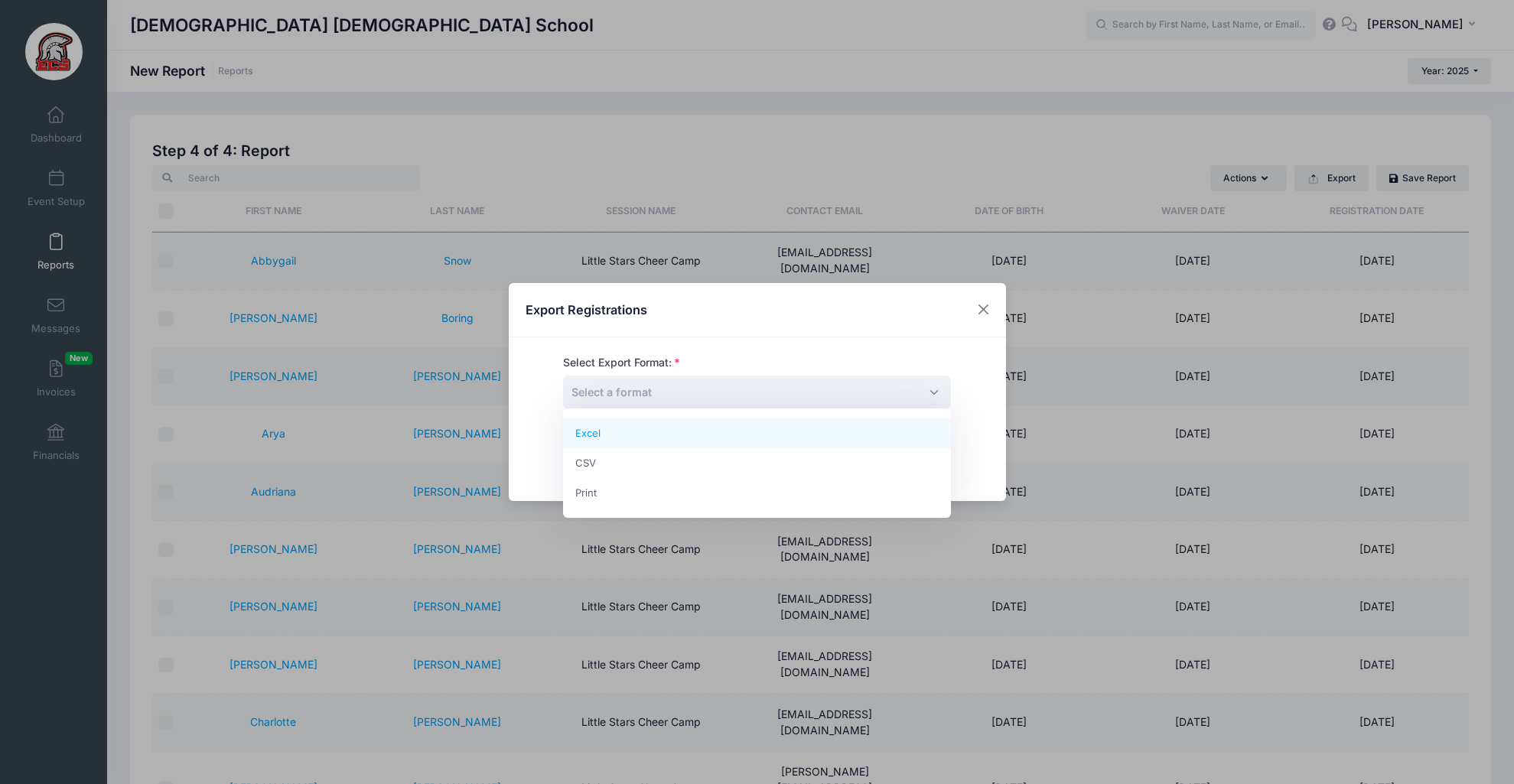
click at [781, 394] on span "Select a format" at bounding box center [757, 392] width 388 height 33
select select "excel"
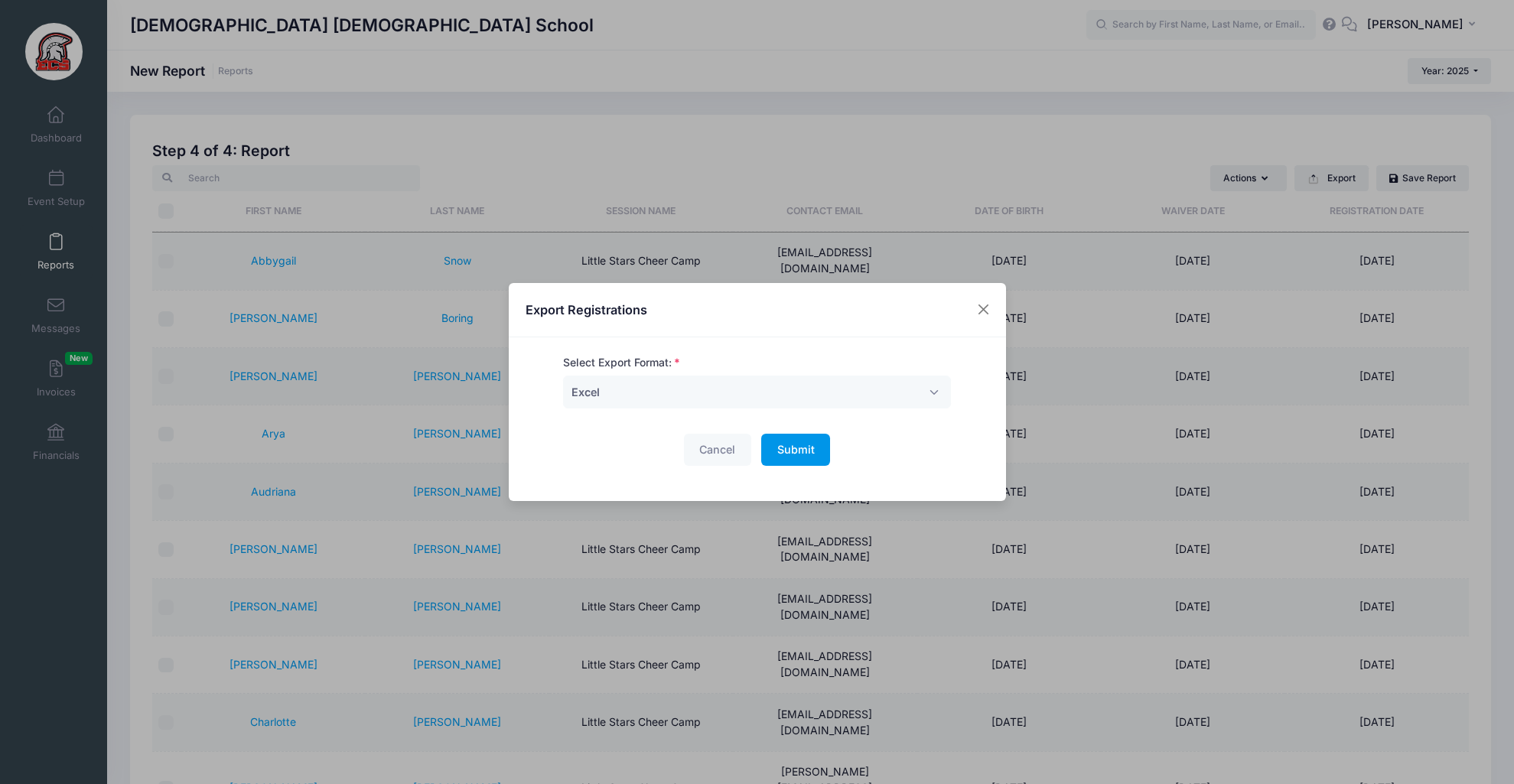
click at [800, 446] on span "Submit" at bounding box center [796, 449] width 37 height 13
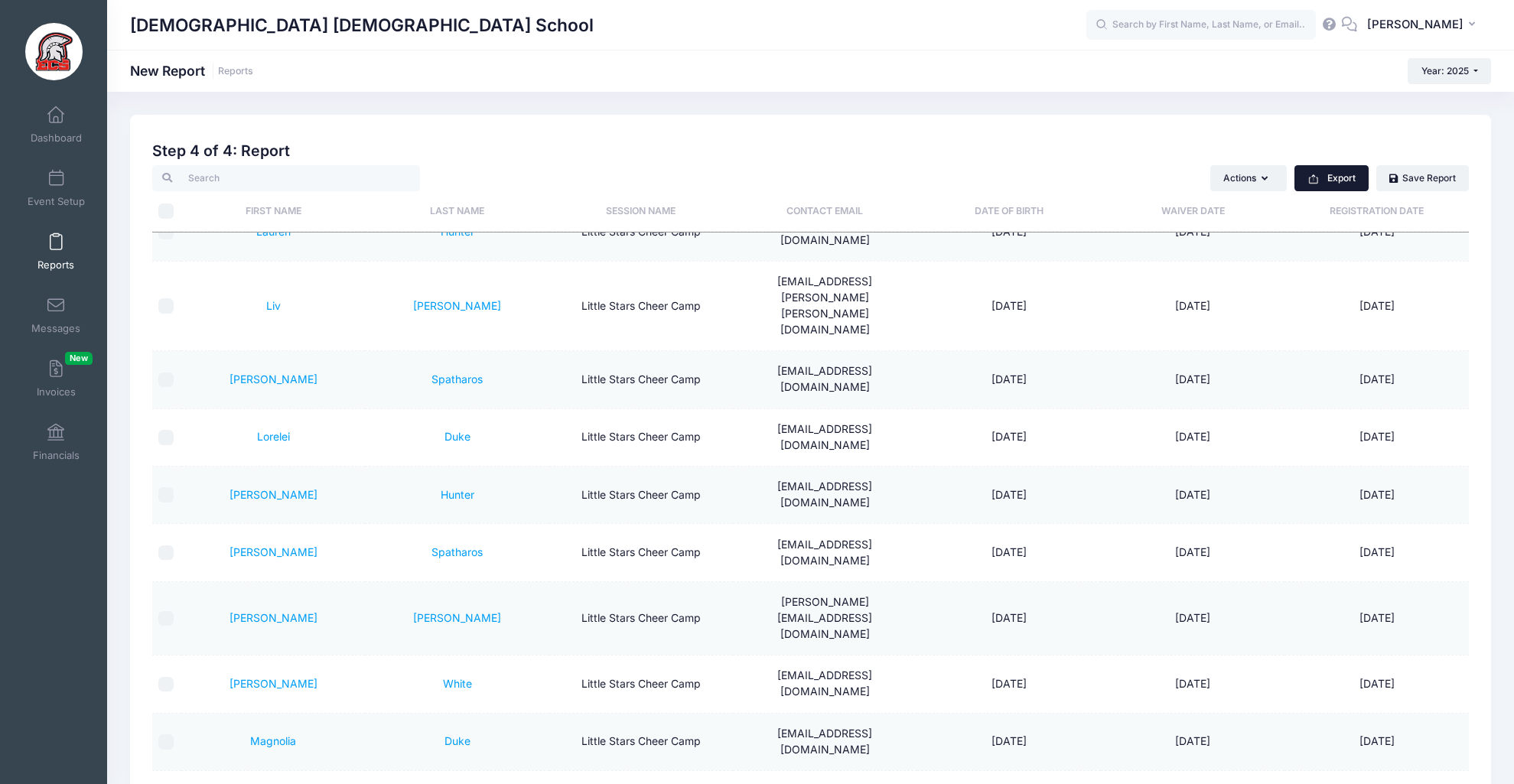
scroll to position [156, 0]
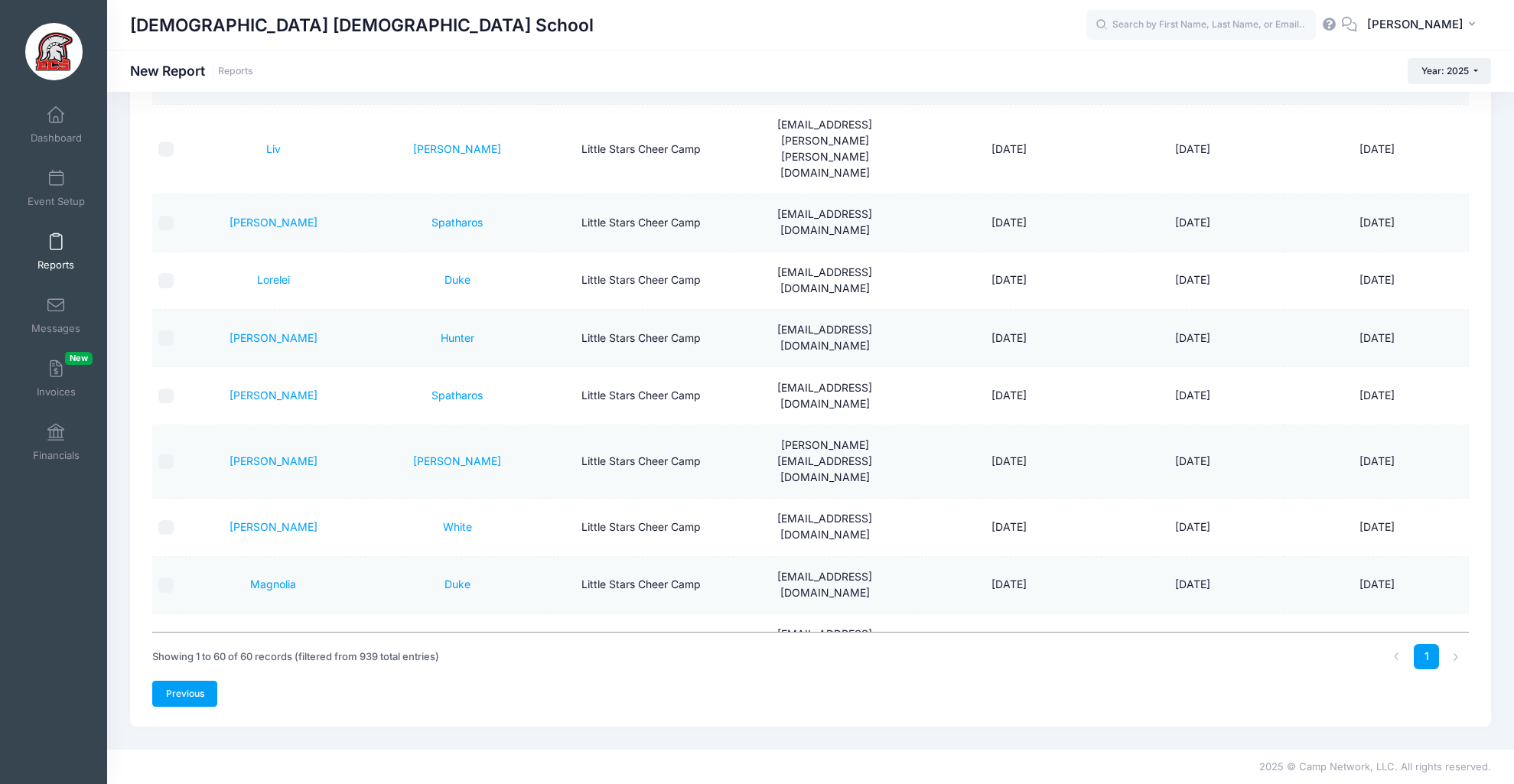
click at [198, 703] on link "Previous" at bounding box center [185, 693] width 65 height 26
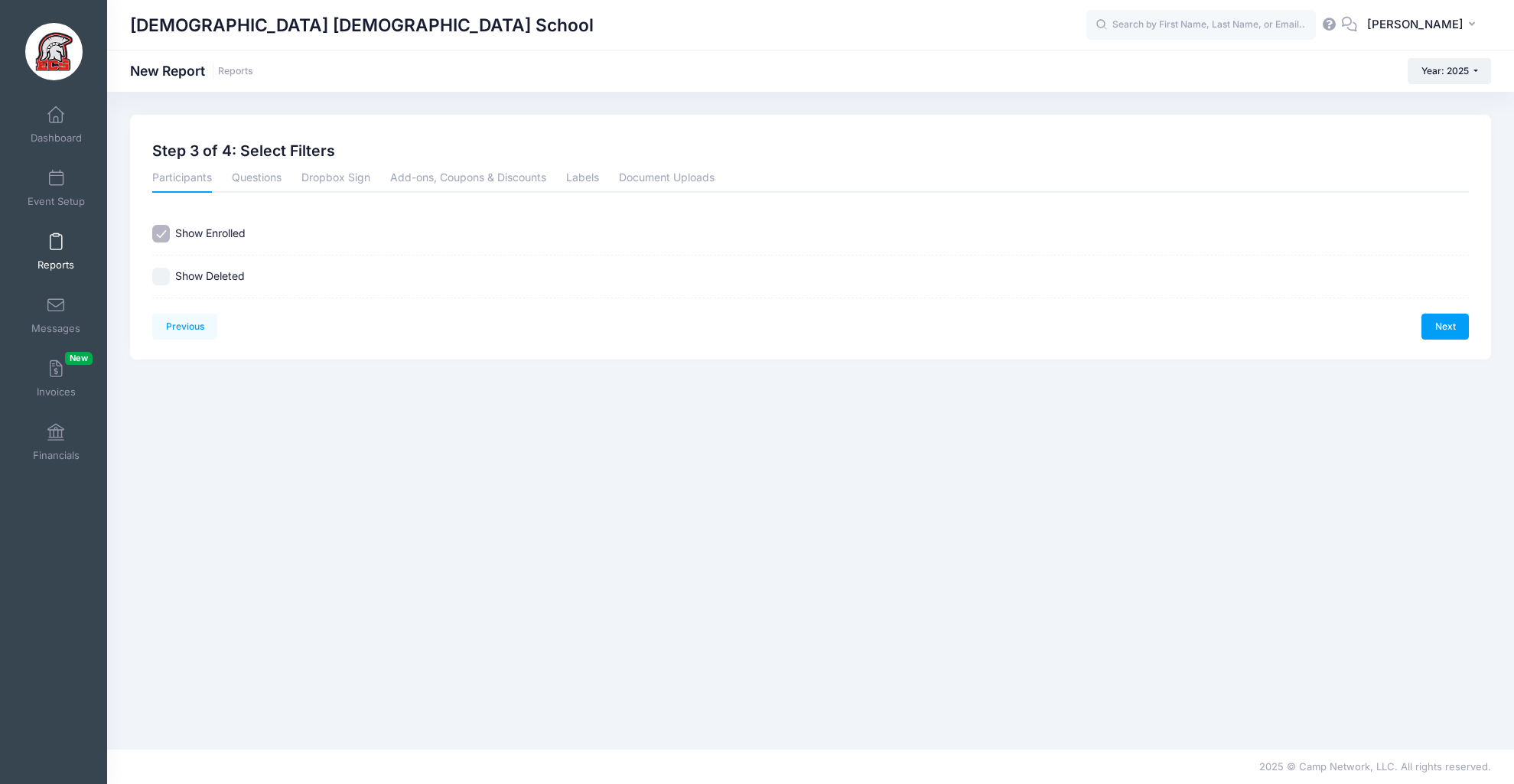
scroll to position [0, 0]
click at [196, 327] on link "Previous" at bounding box center [185, 326] width 65 height 26
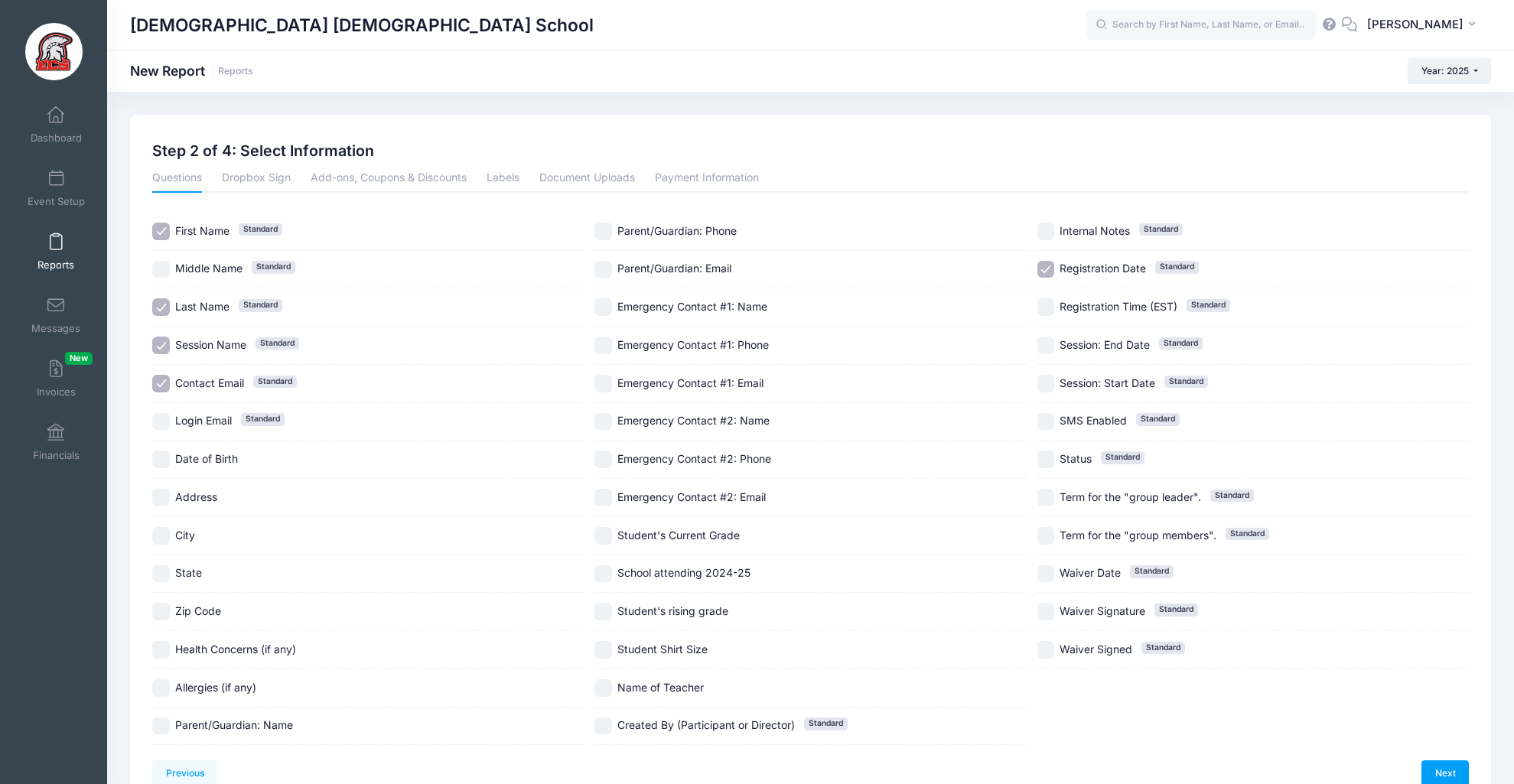
click at [602, 689] on input "Name of Teacher" at bounding box center [603, 688] width 17 height 17
checkbox input "true"
click at [608, 650] on input "Student Shirt Size" at bounding box center [603, 650] width 17 height 17
checkbox input "true"
click at [606, 534] on input "Student's Current Grade" at bounding box center [603, 535] width 17 height 17
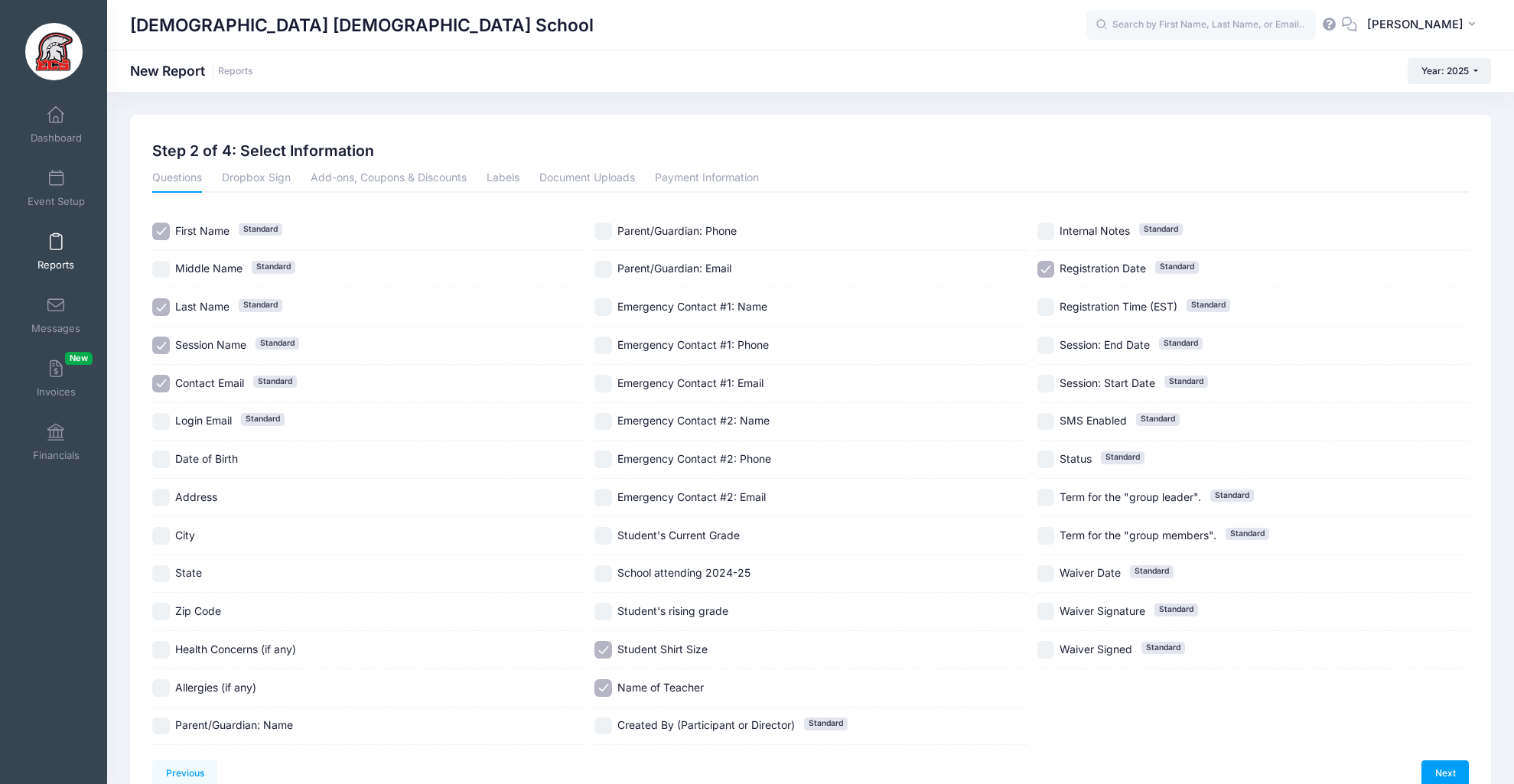
checkbox input "true"
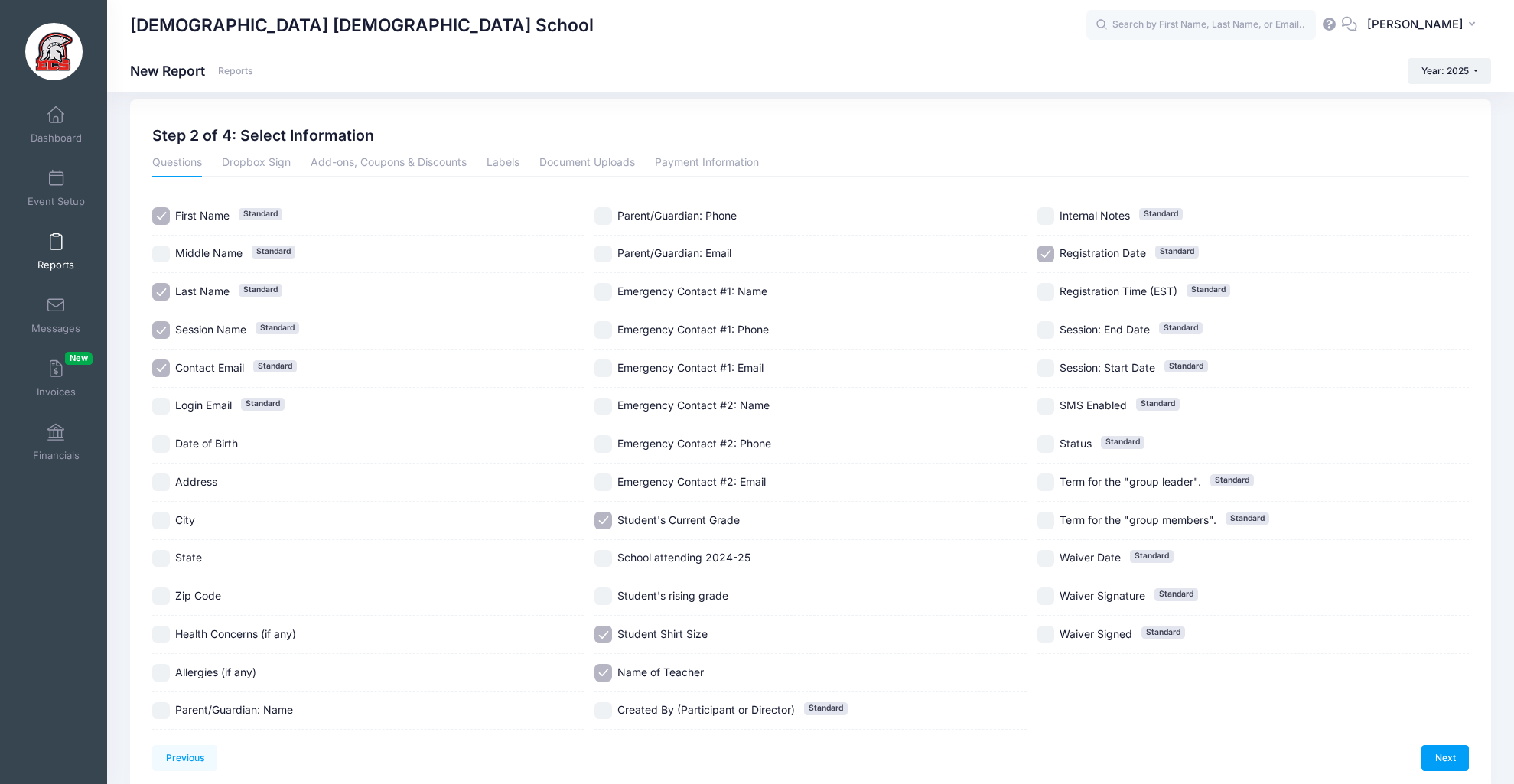
scroll to position [17, 0]
click at [157, 707] on input "Parent/Guardian: Name" at bounding box center [161, 709] width 17 height 17
checkbox input "true"
click at [613, 217] on label "Parent/Guardian: Phone" at bounding box center [809, 214] width 431 height 17
click at [610, 216] on input "Parent/Guardian: Phone" at bounding box center [603, 214] width 17 height 17
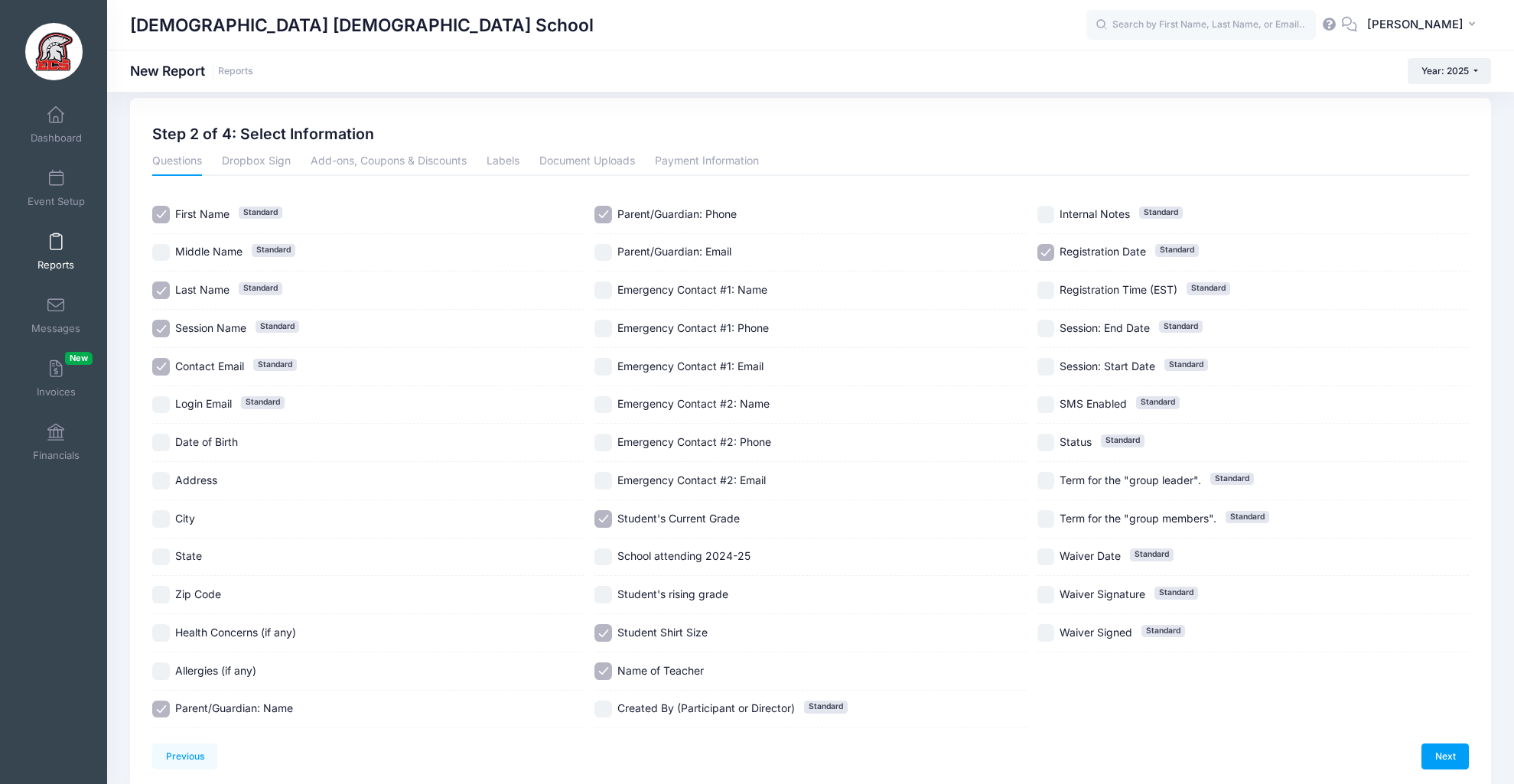
checkbox input "false"
click at [161, 709] on input "Parent/Guardian: Name" at bounding box center [161, 709] width 17 height 17
checkbox input "false"
click at [609, 672] on input "Name of Teacher" at bounding box center [603, 671] width 17 height 17
checkbox input "false"
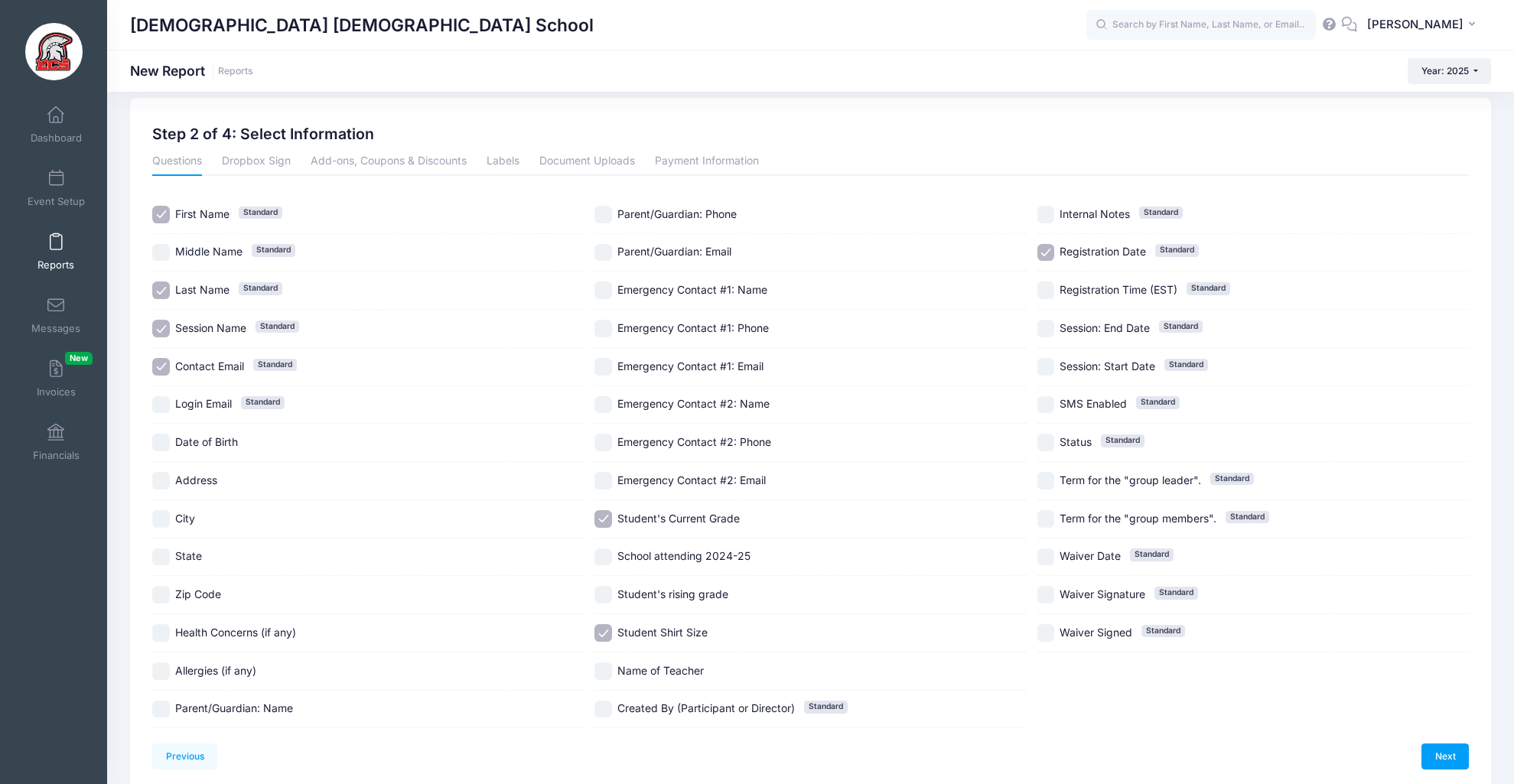
click at [606, 252] on input "Parent/Guardian: Email" at bounding box center [603, 252] width 17 height 17
checkbox input "true"
click at [1448, 755] on link "Next" at bounding box center [1445, 756] width 47 height 26
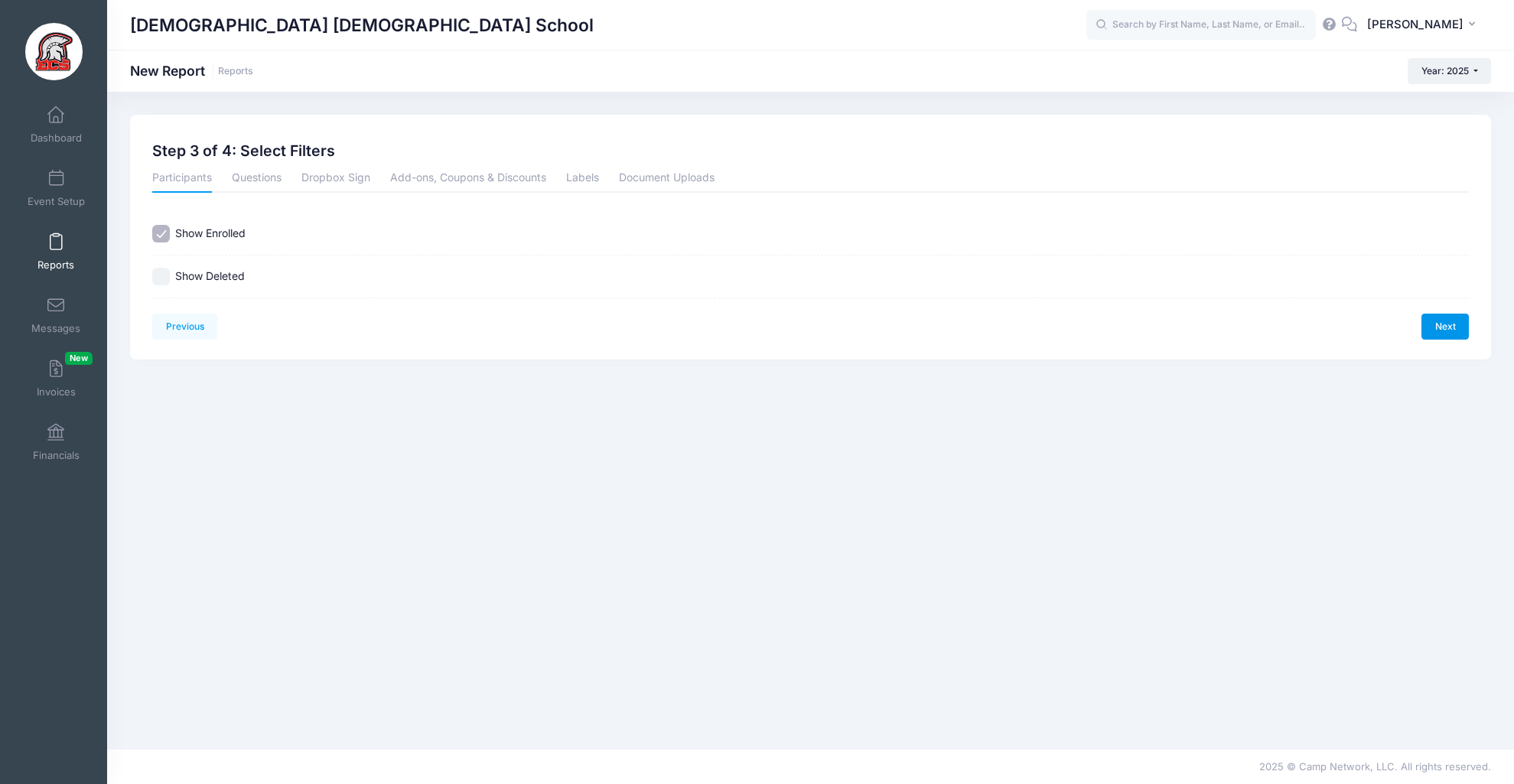
scroll to position [0, 0]
click at [1438, 326] on link "Next" at bounding box center [1445, 326] width 47 height 26
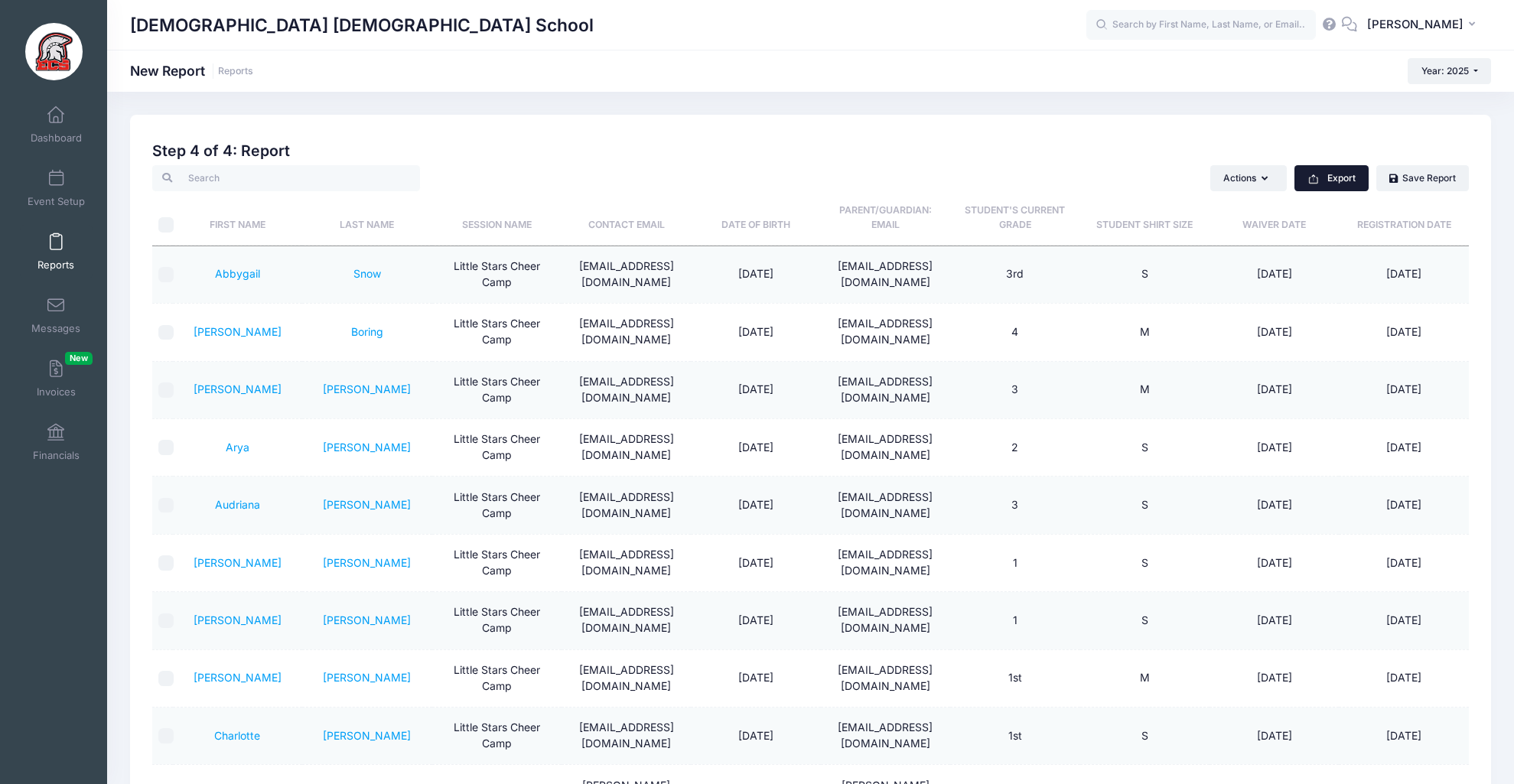
click at [1350, 175] on button "Export" at bounding box center [1331, 178] width 74 height 26
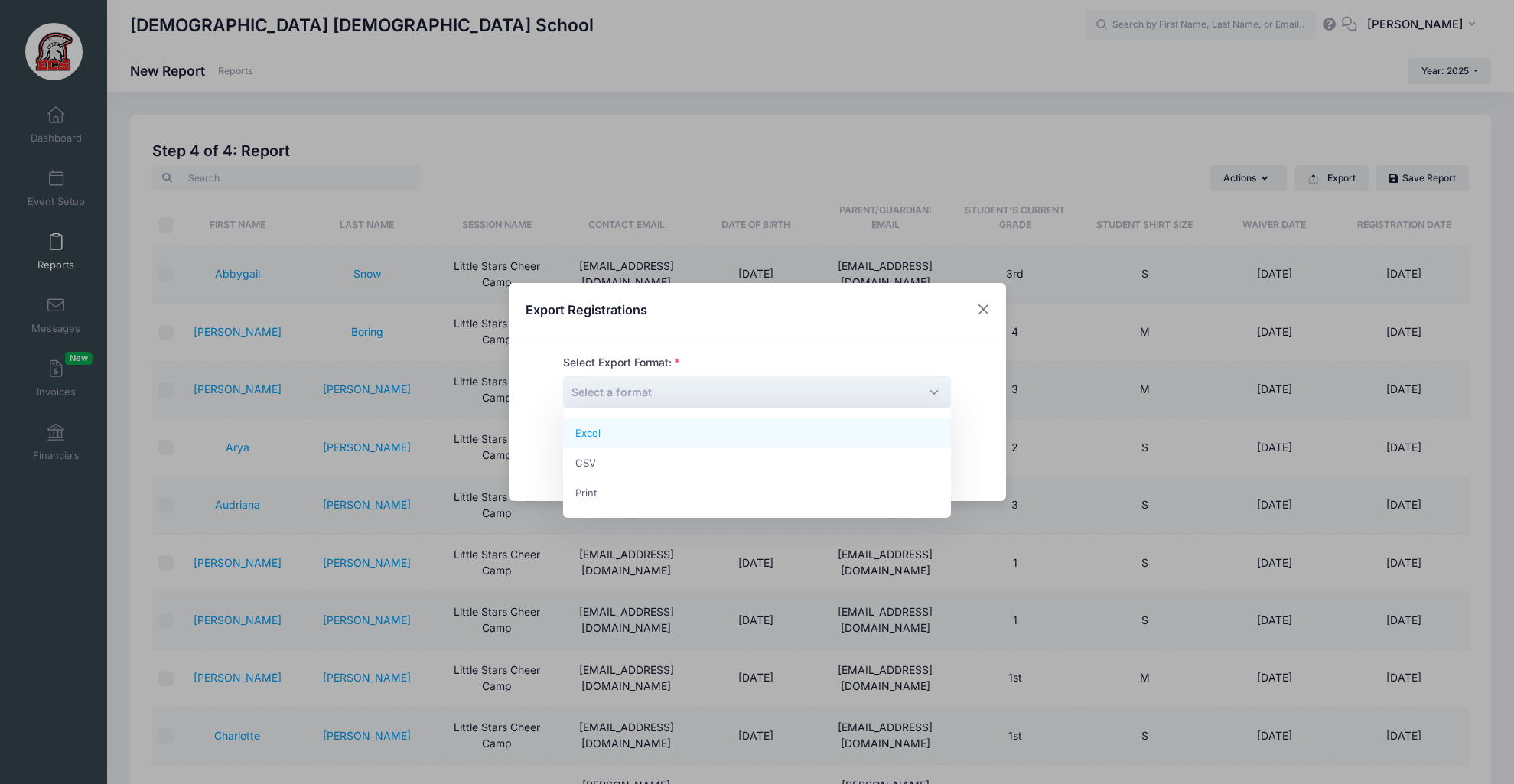
click at [921, 393] on span "Select a format" at bounding box center [757, 392] width 388 height 33
select select "excel"
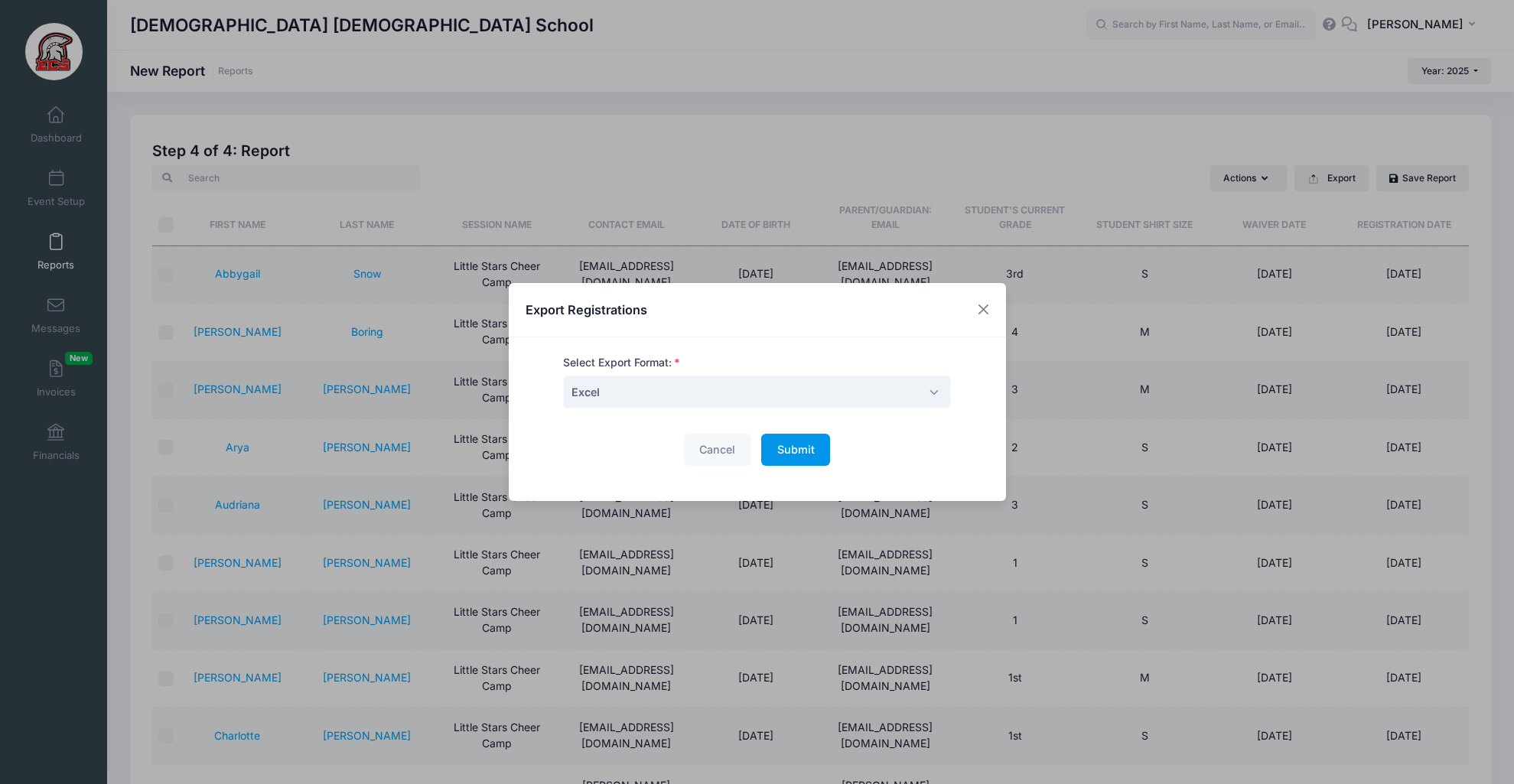
click at [792, 447] on span "Submit" at bounding box center [796, 449] width 37 height 13
